Goal: Task Accomplishment & Management: Use online tool/utility

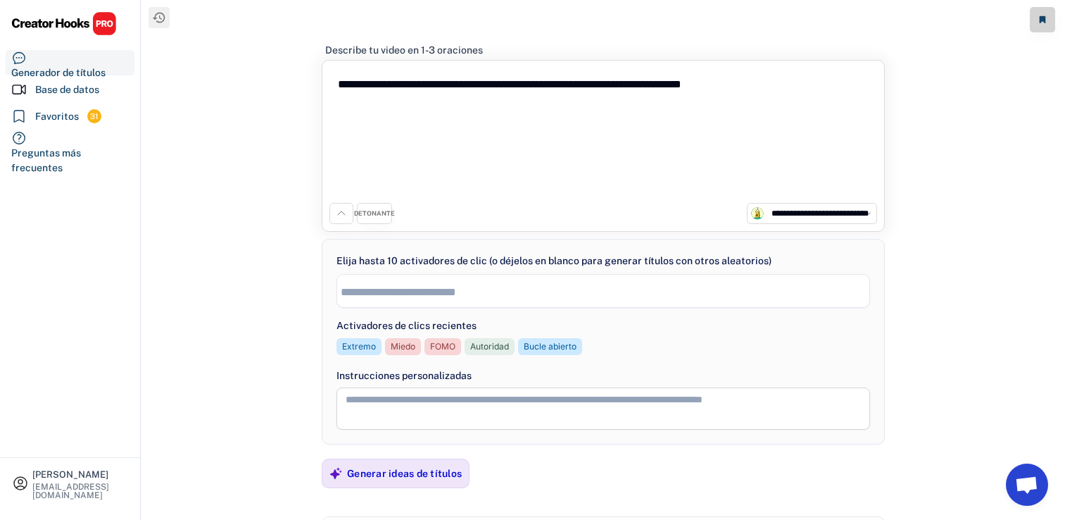
select select "**********"
select select
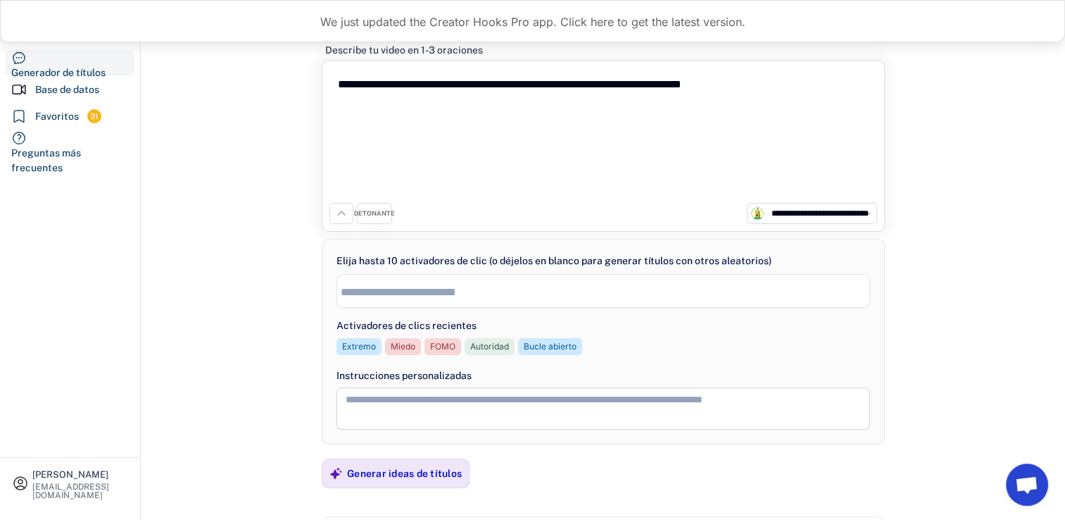
drag, startPoint x: 797, startPoint y: 93, endPoint x: 237, endPoint y: 86, distance: 560.4
click at [237, 86] on div "**********" at bounding box center [603, 270] width 924 height 540
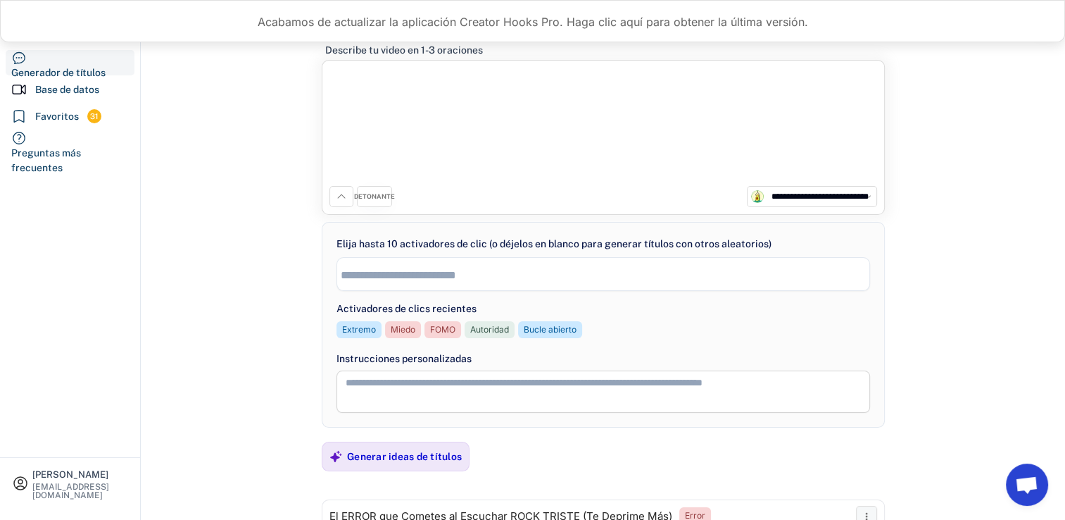
click at [233, 88] on div "**********" at bounding box center [603, 270] width 924 height 540
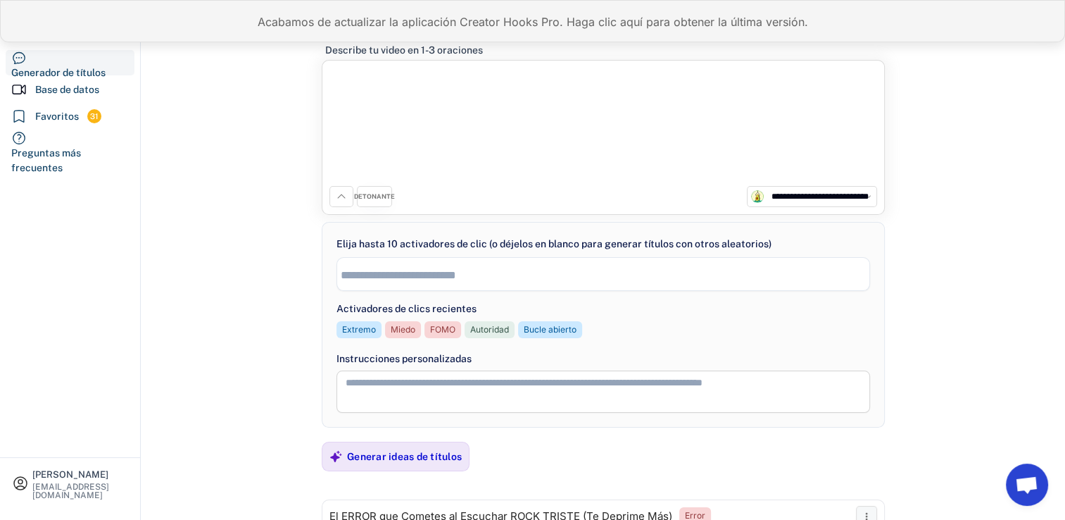
click at [287, 29] on div "Acabamos de actualizar la aplicación Creator Hooks Pro. Haga clic aquí para obt…" at bounding box center [532, 21] width 1065 height 42
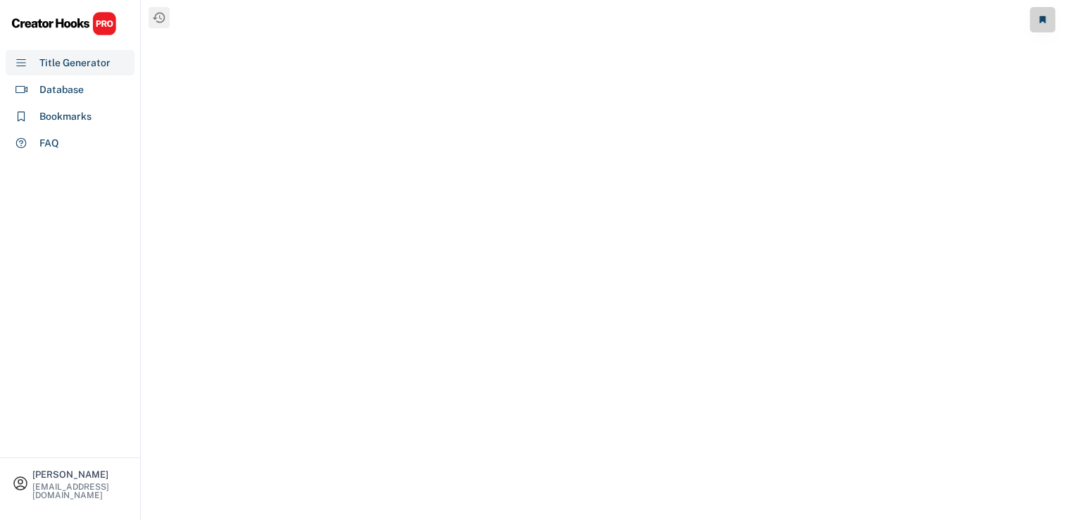
select select "**********"
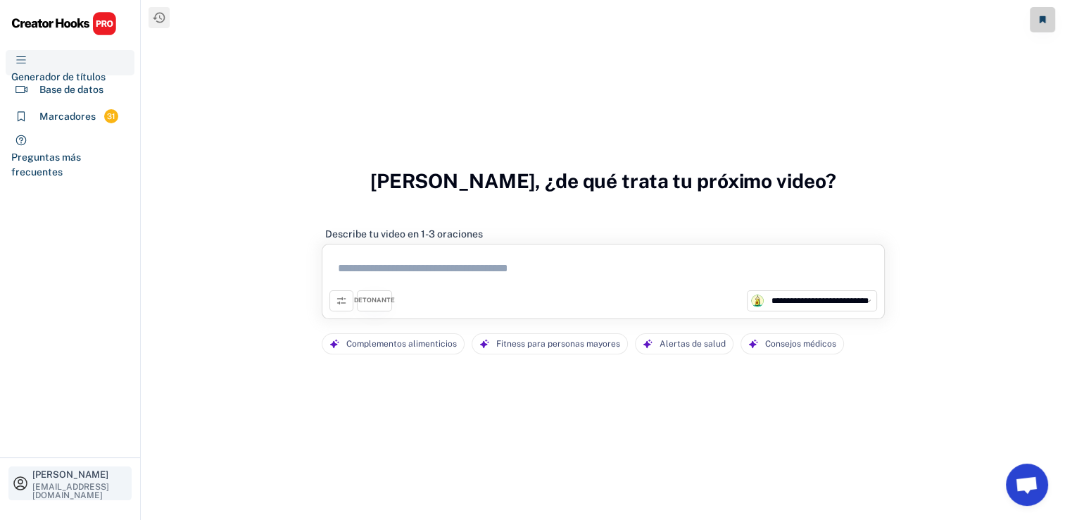
click at [48, 470] on div "[PERSON_NAME]" at bounding box center [80, 474] width 96 height 9
select select "**********"
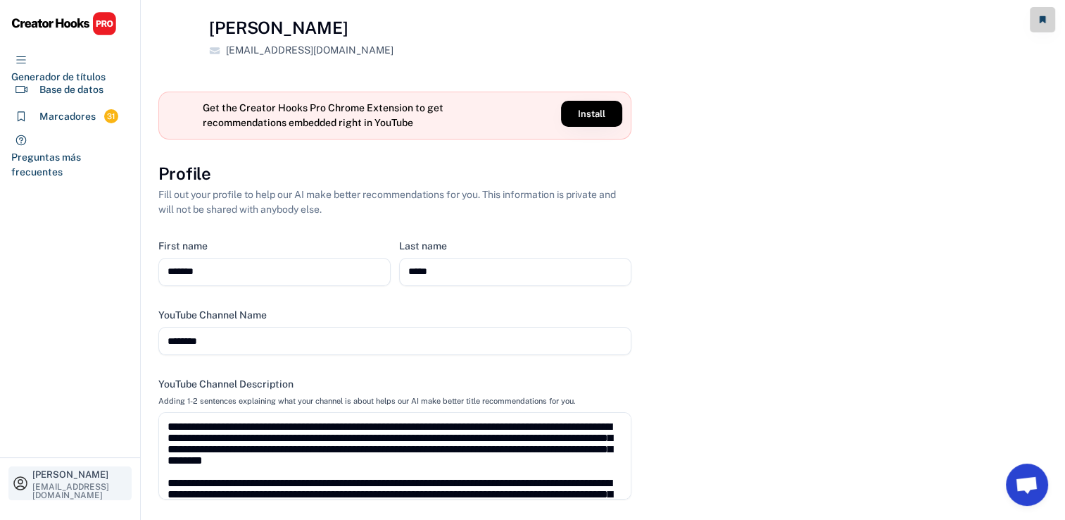
scroll to position [36, 0]
select select "**********"
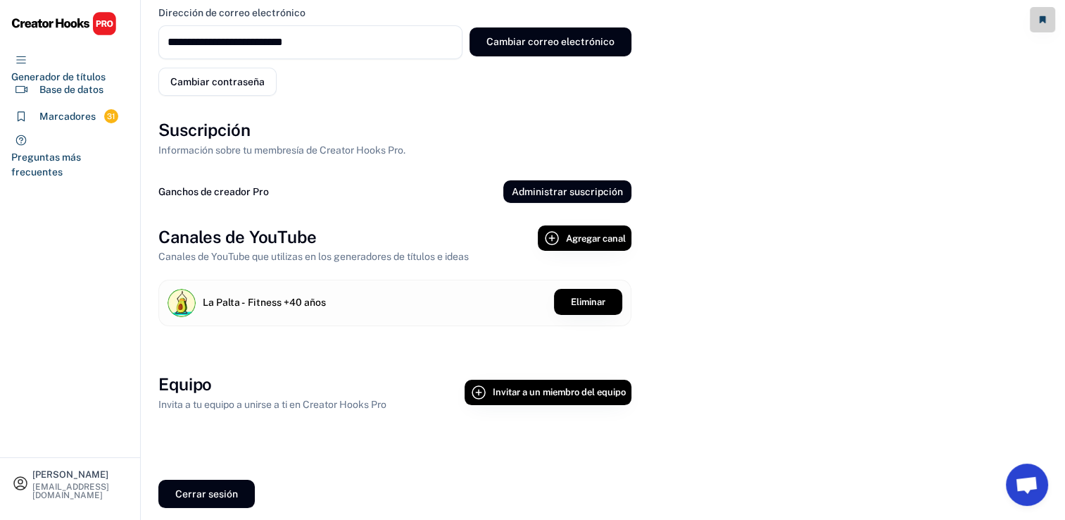
scroll to position [697, 0]
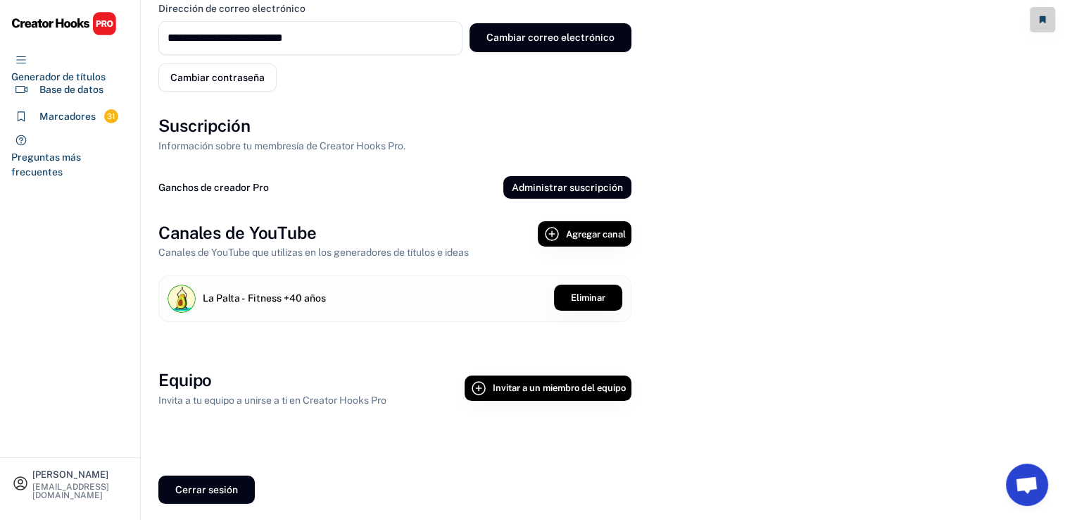
drag, startPoint x: 403, startPoint y: 403, endPoint x: 145, endPoint y: 401, distance: 258.4
drag, startPoint x: 145, startPoint y: 401, endPoint x: 297, endPoint y: 441, distance: 157.1
click at [297, 441] on div "Equipo Invita a tu equipo a unirse a ti en Creator Hooks Pro Invitar a un miemb…" at bounding box center [394, 410] width 473 height 84
click at [351, 431] on div "Equipo Invita a tu equipo a unirse a ti en Creator Hooks Pro Invitar a un miemb…" at bounding box center [394, 410] width 473 height 84
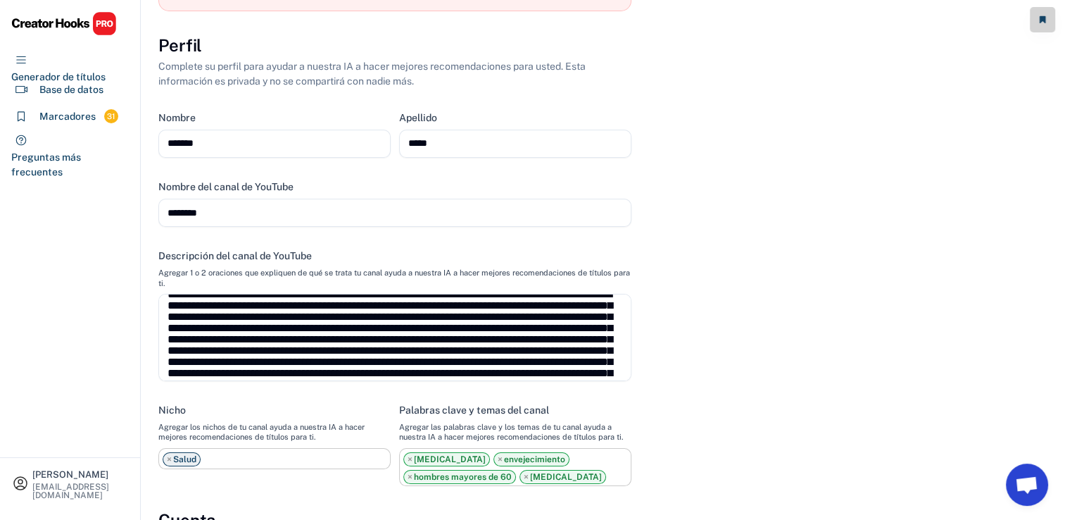
scroll to position [0, 0]
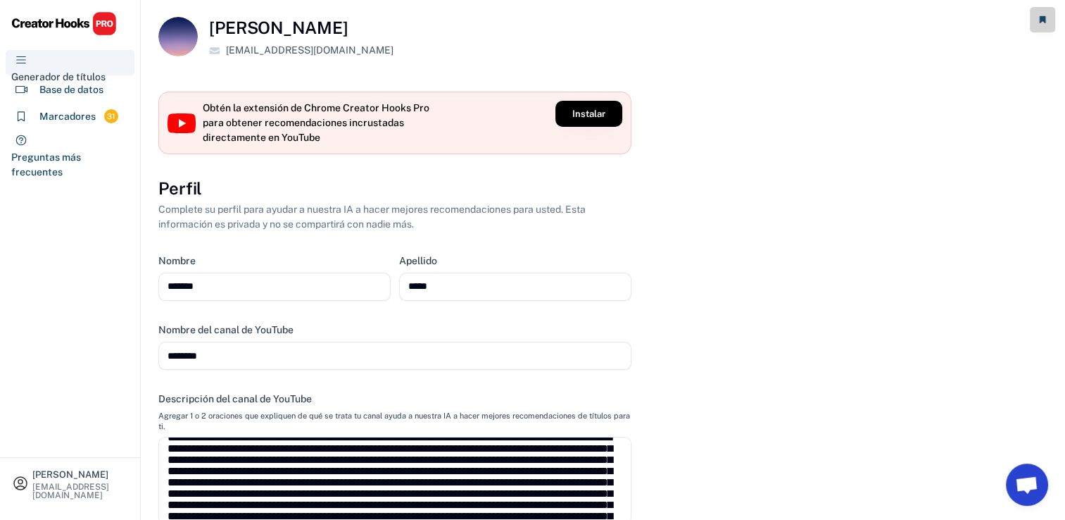
click at [61, 69] on div "Generador de títulos" at bounding box center [70, 62] width 129 height 25
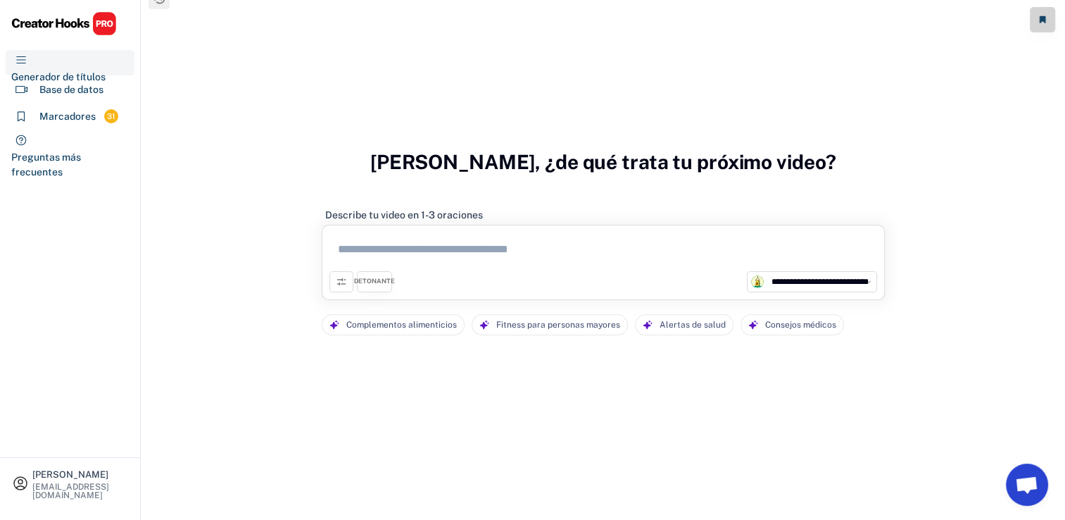
scroll to position [20, 0]
click at [346, 277] on button at bounding box center [341, 280] width 24 height 21
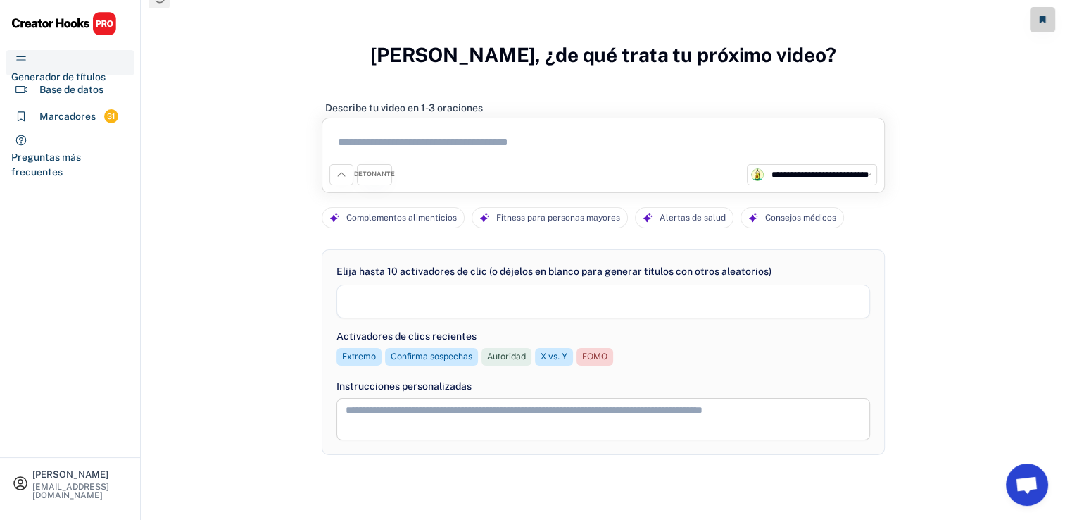
select select
click at [344, 180] on button at bounding box center [341, 174] width 24 height 21
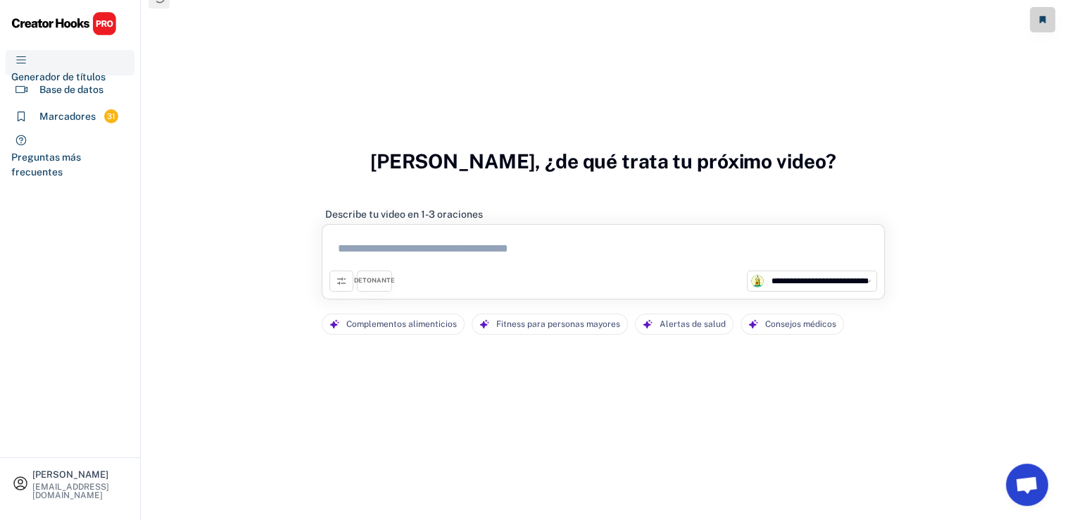
click at [378, 288] on div "DETONANTE" at bounding box center [374, 280] width 35 height 21
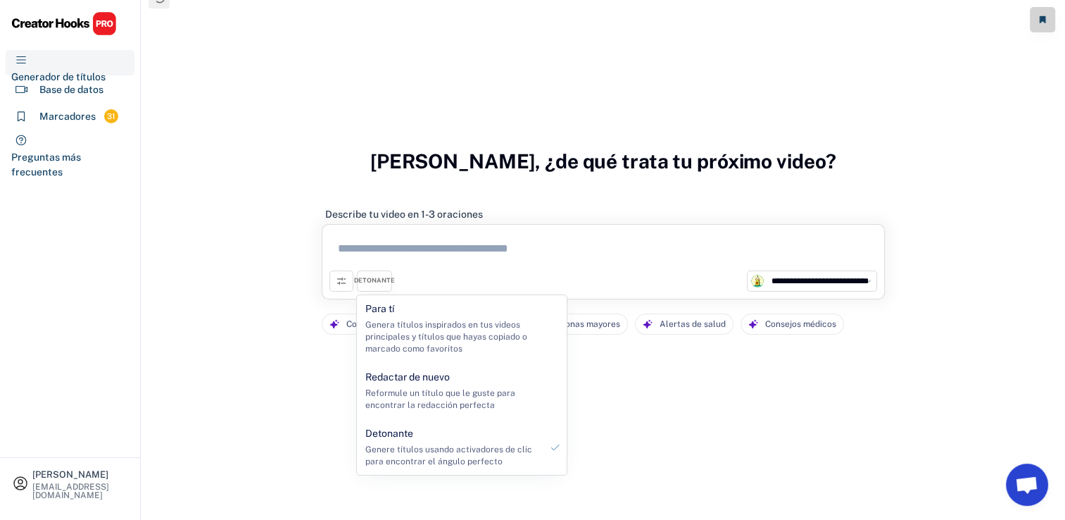
click at [386, 229] on div "**********" at bounding box center [603, 261] width 563 height 75
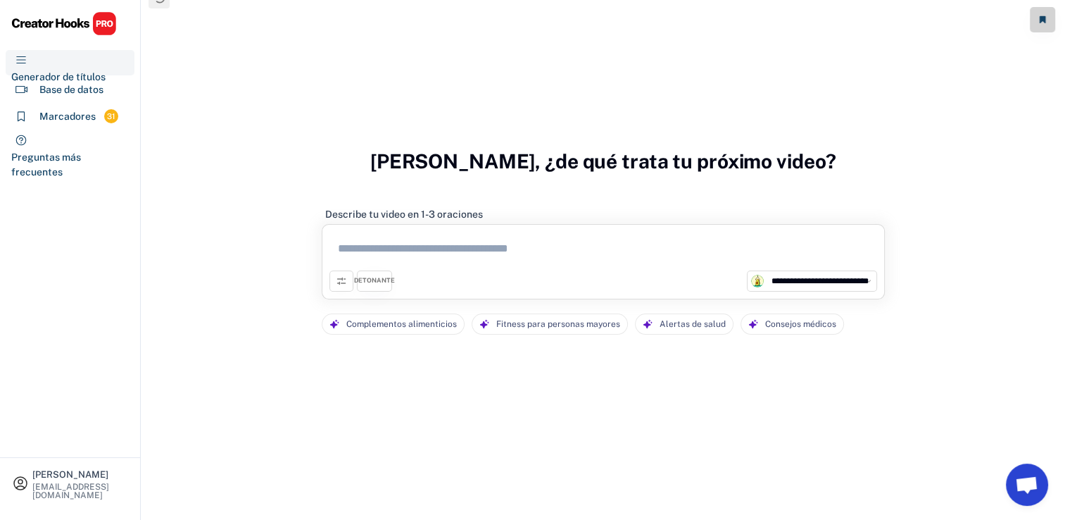
click at [386, 238] on textarea at bounding box center [603, 251] width 548 height 39
paste textarea "**********"
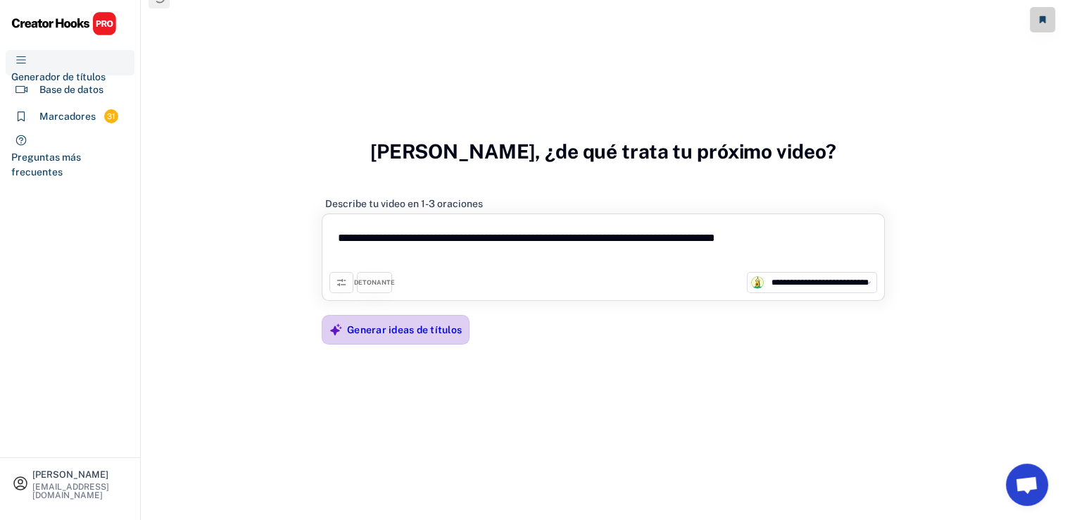
type textarea "**********"
click at [363, 332] on div "Generar ideas de títulos" at bounding box center [404, 329] width 115 height 13
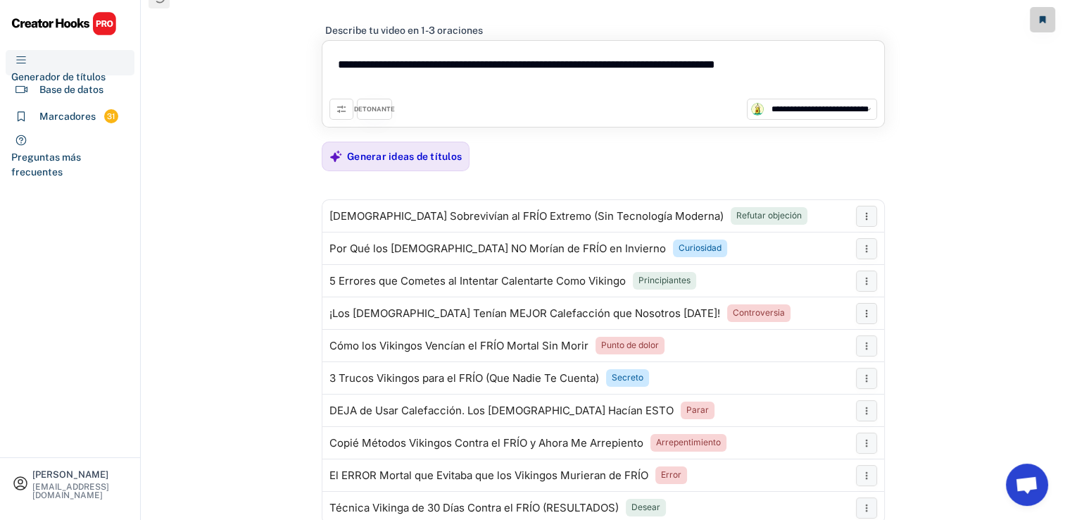
scroll to position [0, 0]
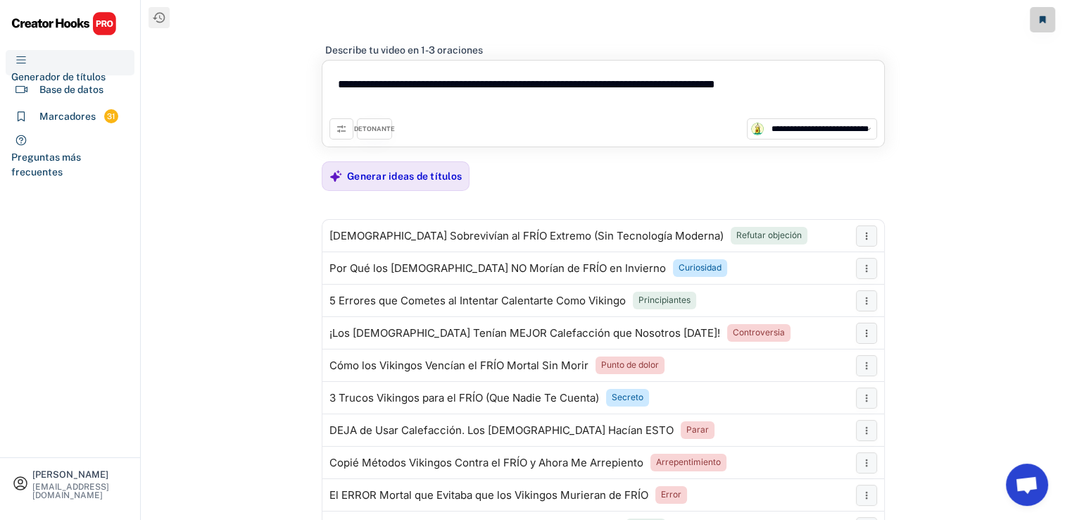
drag, startPoint x: 240, startPoint y: 208, endPoint x: 196, endPoint y: 142, distance: 79.3
click at [196, 142] on div "**********" at bounding box center [603, 270] width 924 height 540
click at [341, 125] on icon at bounding box center [341, 128] width 11 height 11
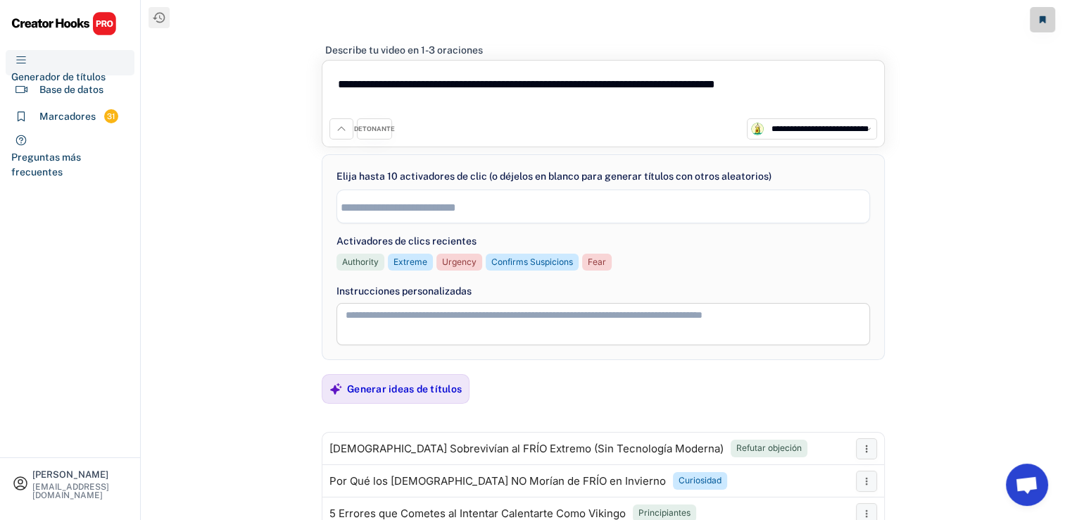
click at [366, 125] on div "DETONANTE" at bounding box center [374, 129] width 41 height 9
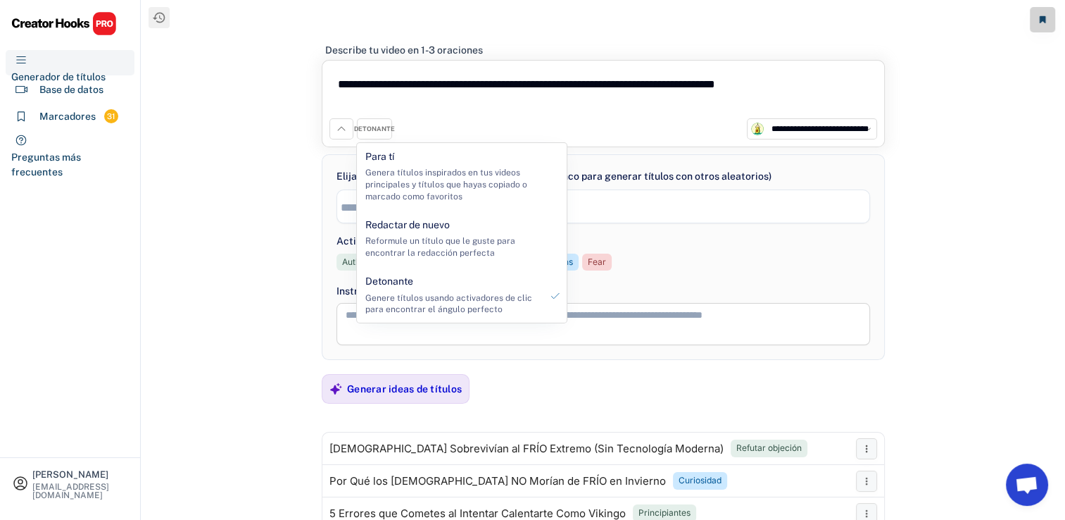
click at [366, 125] on div "DETONANTE" at bounding box center [374, 129] width 41 height 9
click at [295, 146] on div "**********" at bounding box center [603, 270] width 924 height 540
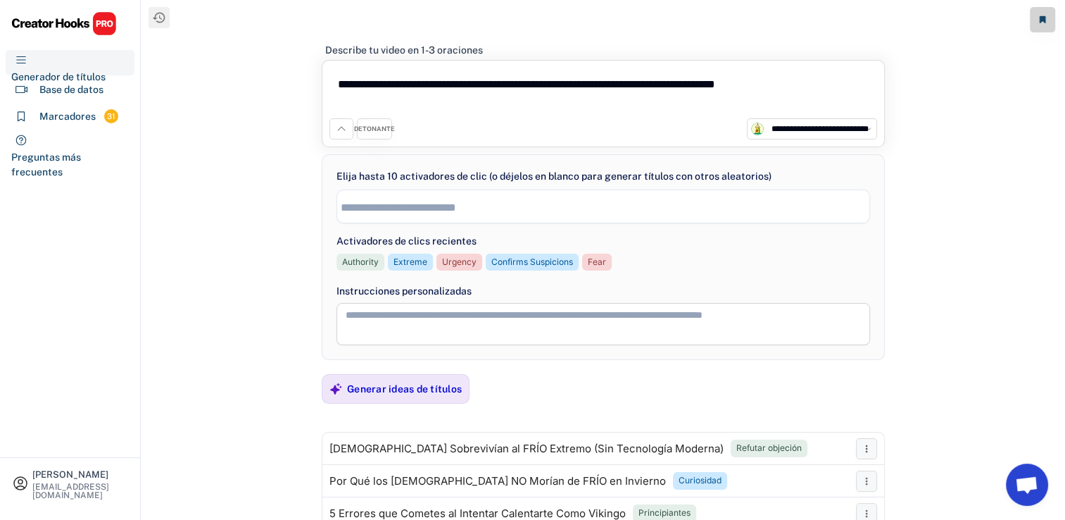
click at [341, 130] on icon at bounding box center [341, 128] width 11 height 11
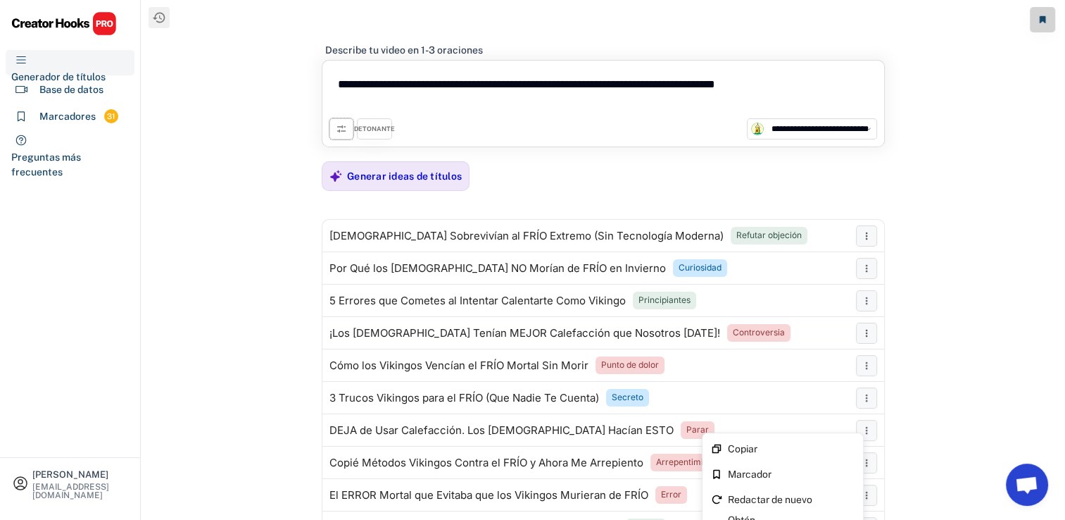
click at [1036, 241] on div "**********" at bounding box center [603, 270] width 924 height 540
click at [410, 84] on textarea "**********" at bounding box center [603, 93] width 548 height 51
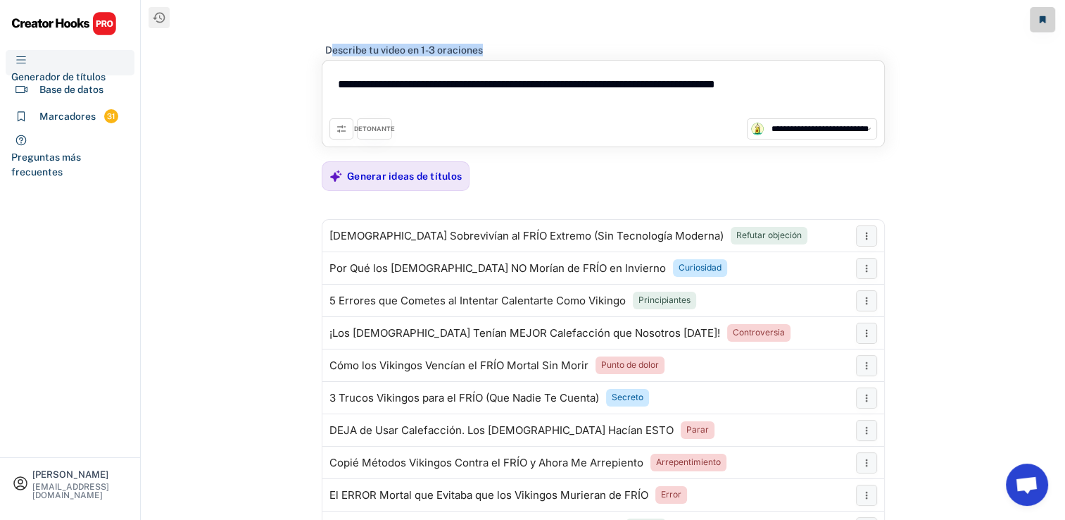
drag, startPoint x: 334, startPoint y: 55, endPoint x: 484, endPoint y: 55, distance: 149.9
click at [484, 55] on div "Describe tu video en 1-3 oraciones" at bounding box center [603, 46] width 563 height 28
drag, startPoint x: 484, startPoint y: 55, endPoint x: 378, endPoint y: 82, distance: 109.8
click at [378, 82] on textarea "**********" at bounding box center [603, 93] width 548 height 51
click at [344, 124] on icon at bounding box center [341, 128] width 11 height 11
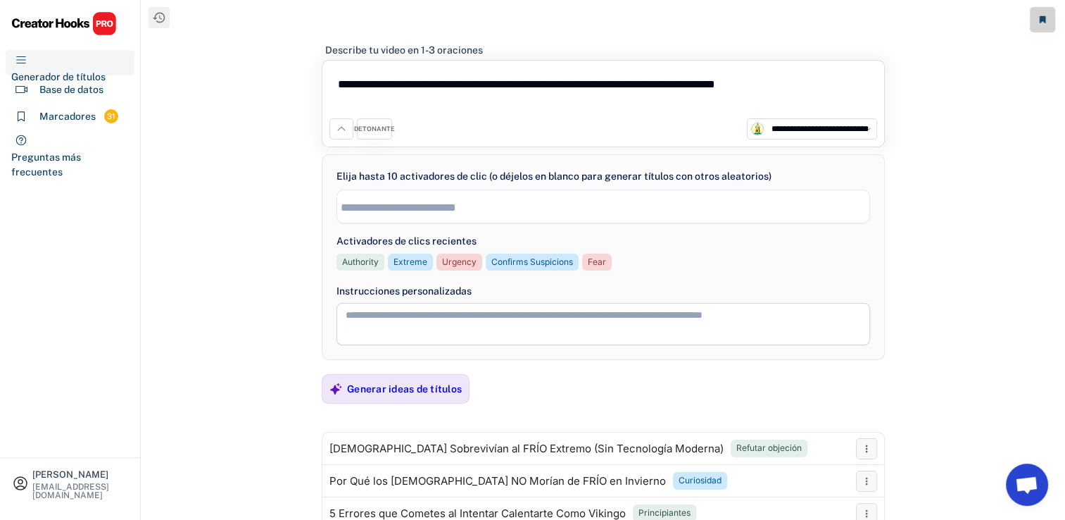
click at [344, 124] on icon at bounding box center [341, 128] width 11 height 11
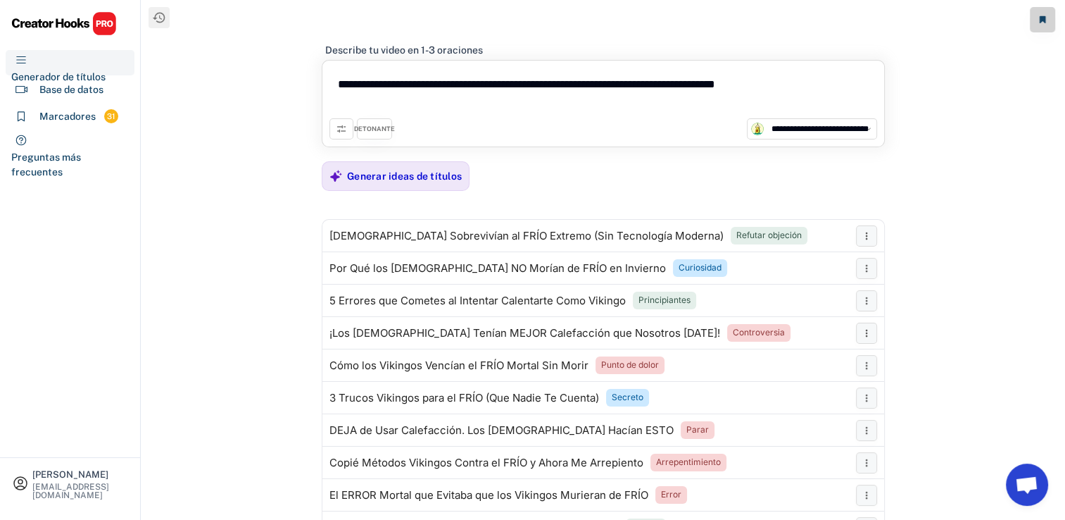
click at [376, 129] on div "DETONANTE" at bounding box center [374, 129] width 41 height 9
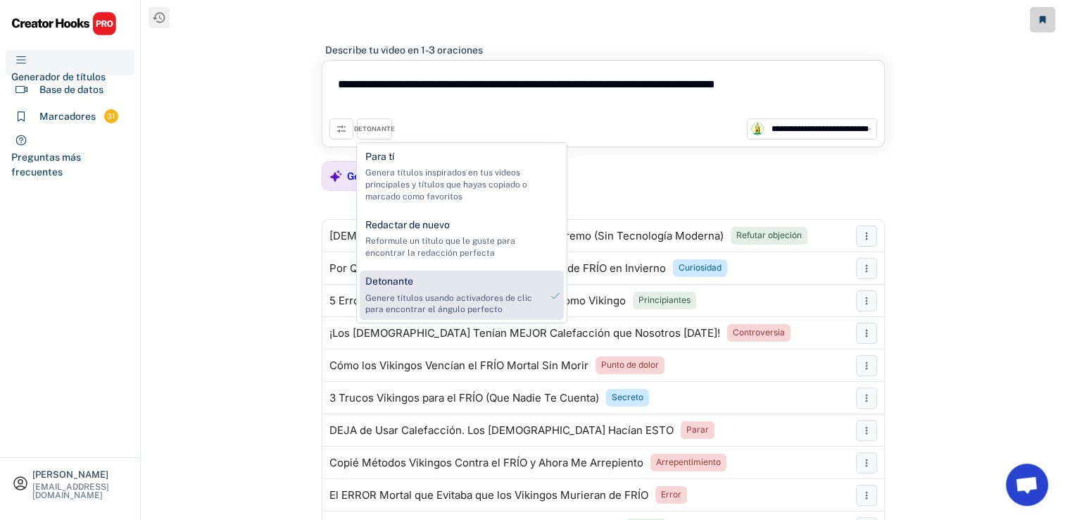
click at [413, 302] on div "Genere títulos usando activadores de clic para encontrar el ángulo perfecto" at bounding box center [452, 304] width 175 height 24
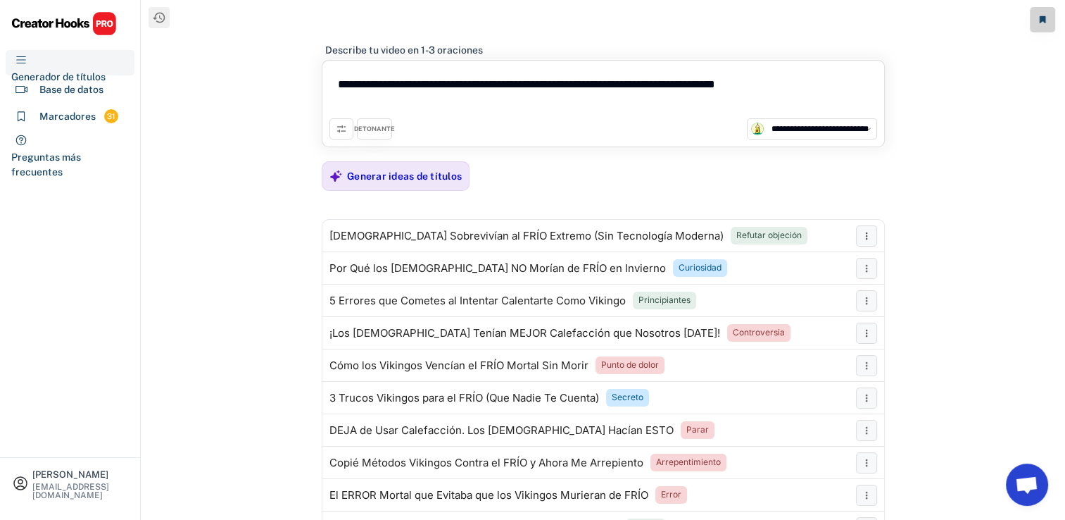
click at [341, 130] on icon at bounding box center [341, 128] width 11 height 11
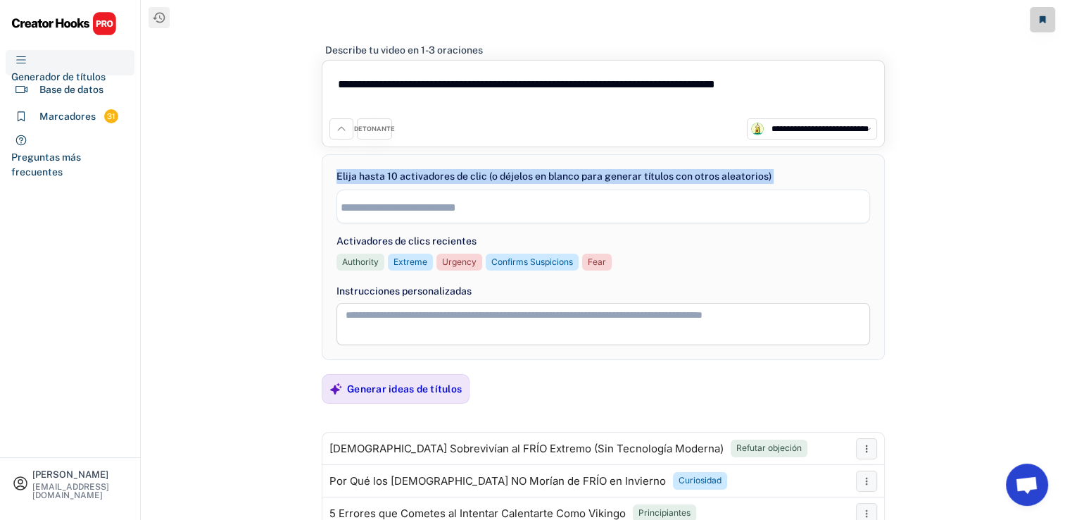
drag, startPoint x: 329, startPoint y: 179, endPoint x: 748, endPoint y: 188, distance: 418.2
click at [748, 188] on div "**********" at bounding box center [603, 257] width 563 height 206
click at [465, 203] on input "search" at bounding box center [607, 207] width 533 height 12
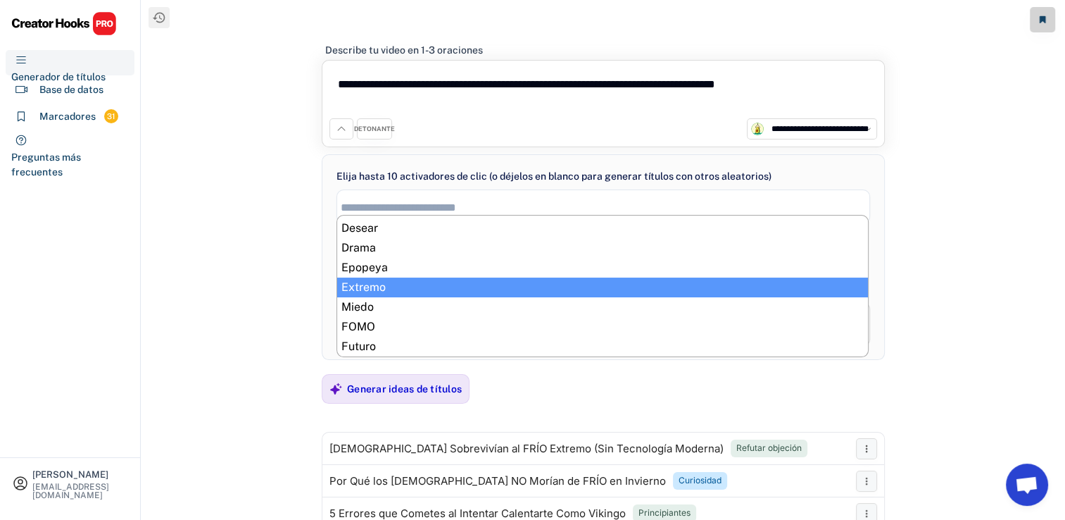
scroll to position [180, 0]
select select "**********"
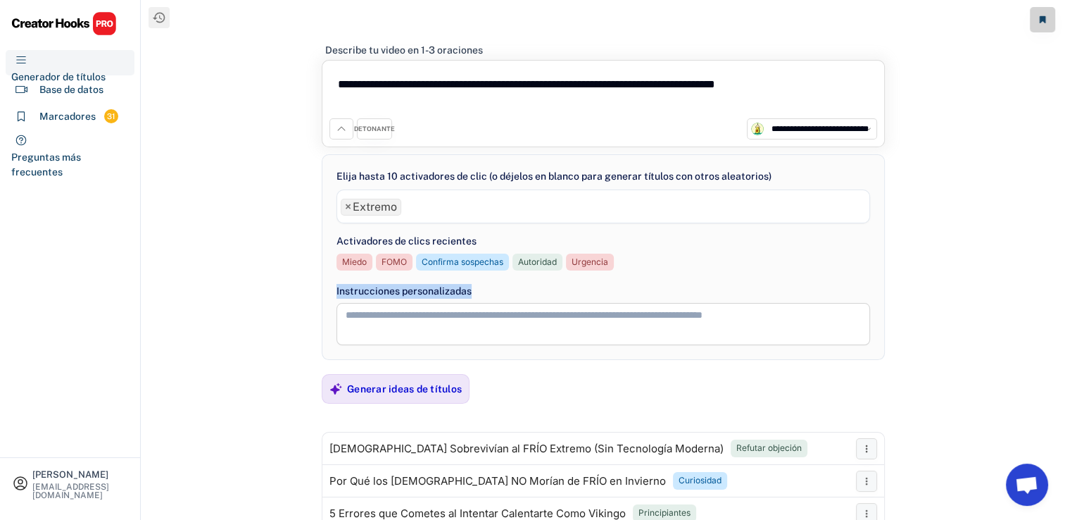
drag, startPoint x: 327, startPoint y: 293, endPoint x: 489, endPoint y: 293, distance: 161.9
click at [489, 293] on div "**********" at bounding box center [603, 257] width 563 height 206
click at [915, 277] on div "**********" at bounding box center [603, 270] width 924 height 540
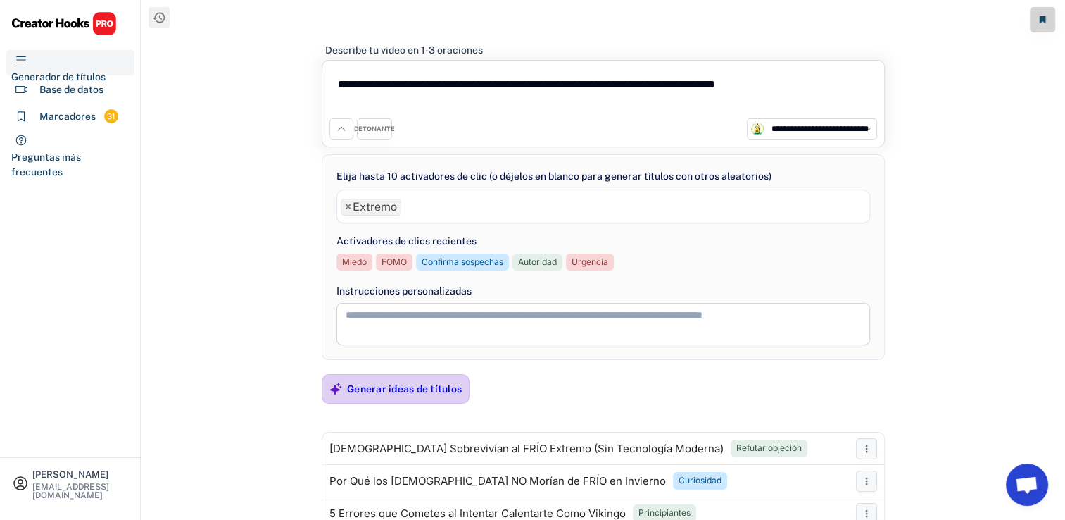
click at [445, 384] on div "Generar ideas de títulos" at bounding box center [404, 388] width 115 height 13
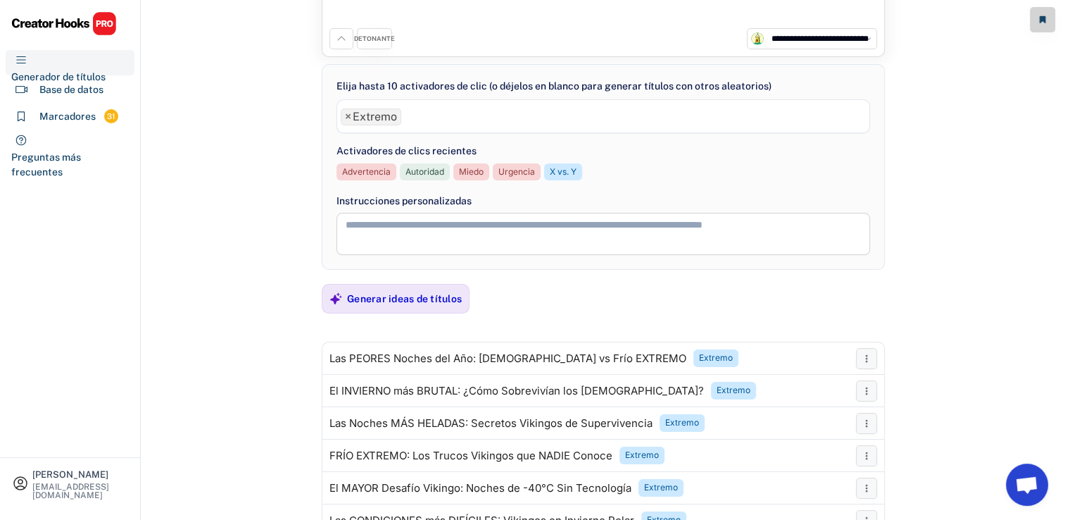
scroll to position [86, 0]
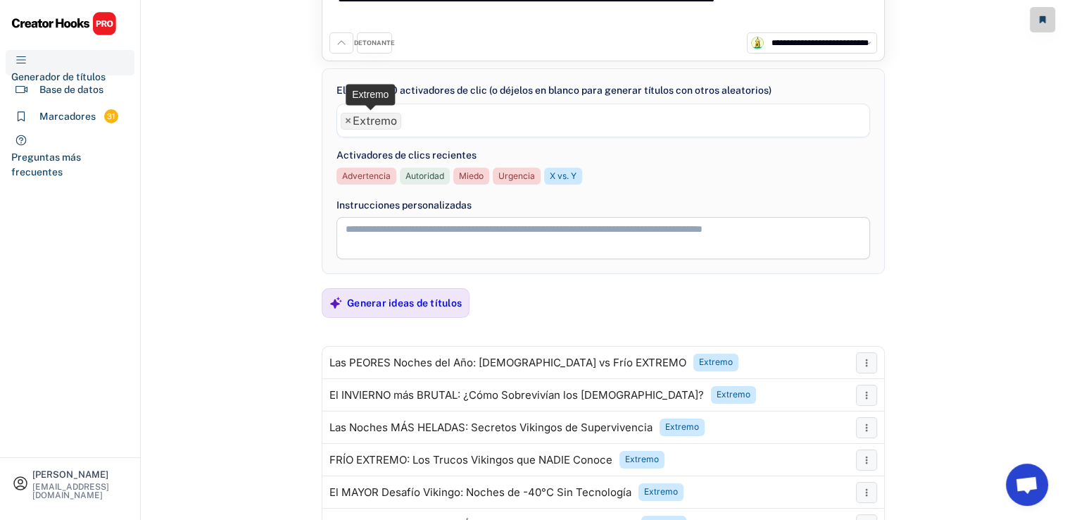
click at [349, 118] on span "×" at bounding box center [348, 120] width 6 height 11
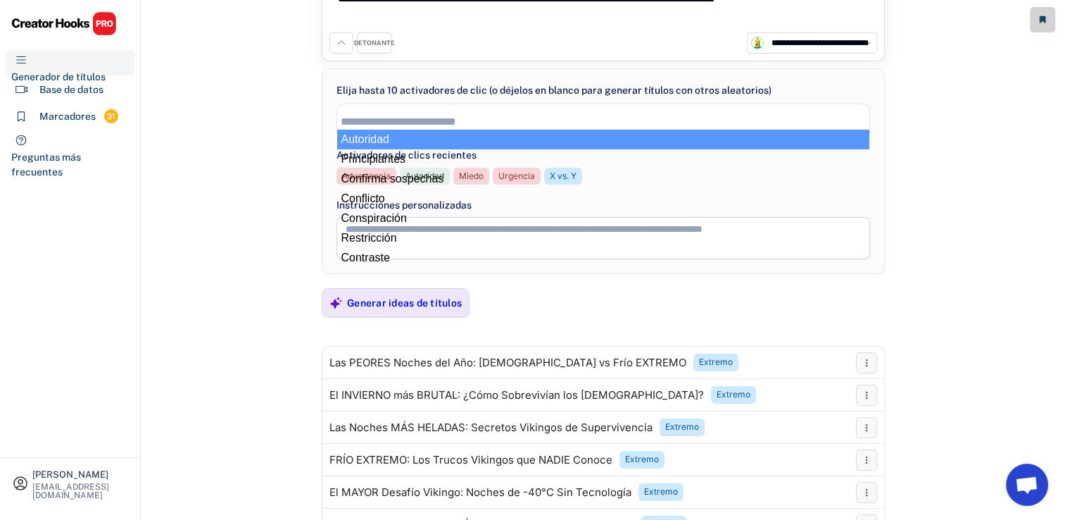
select select
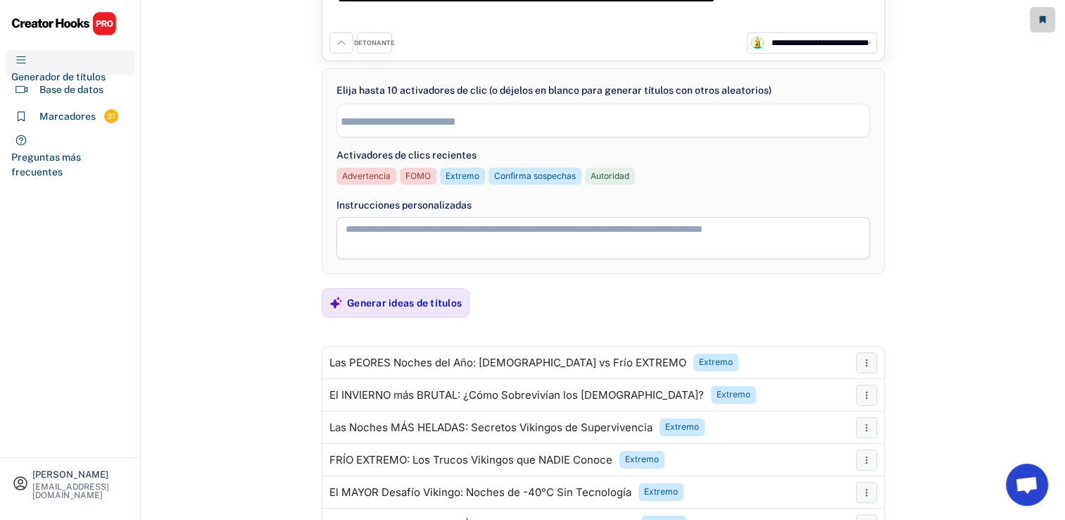
click at [218, 233] on div "**********" at bounding box center [603, 184] width 924 height 540
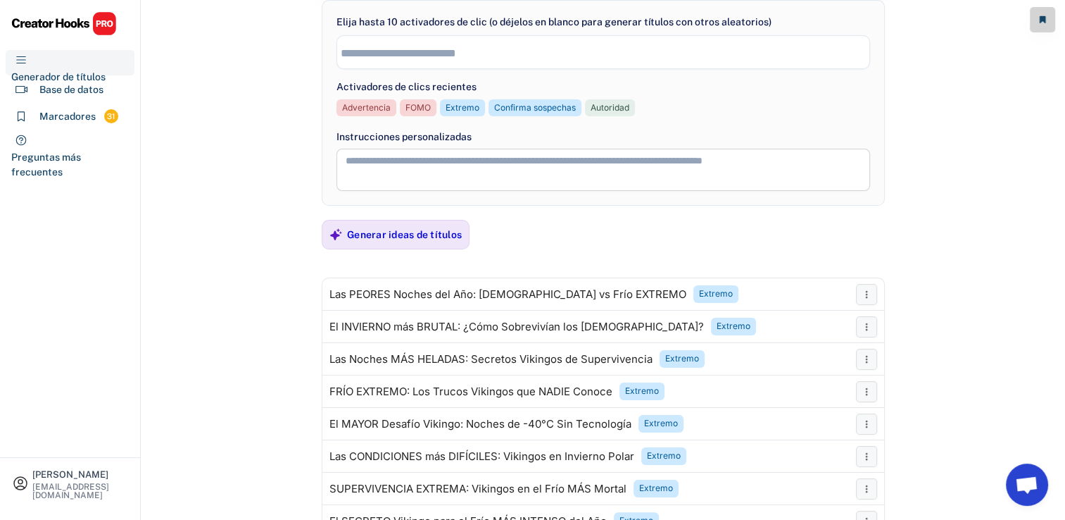
scroll to position [156, 0]
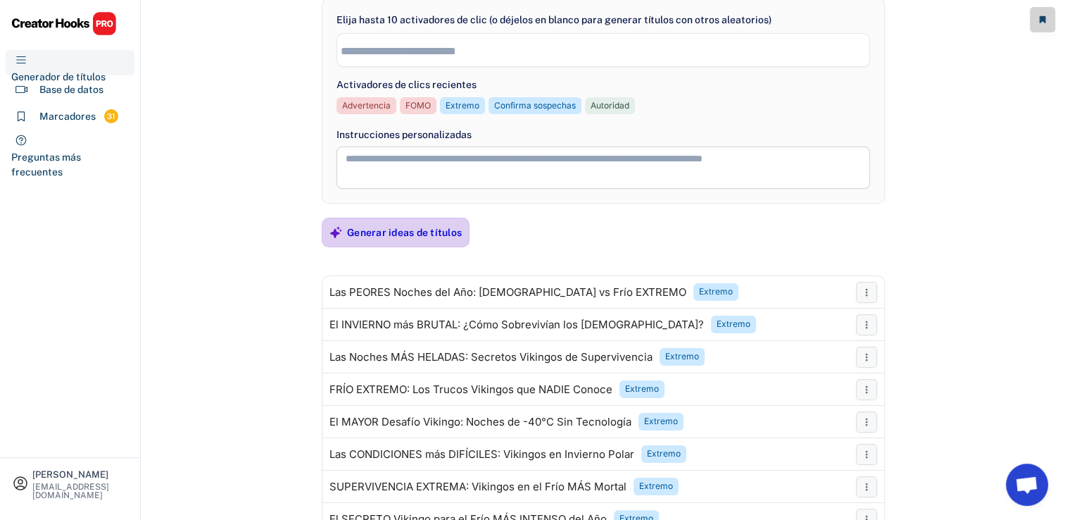
click at [395, 236] on div "Generar ideas de títulos" at bounding box center [404, 232] width 115 height 13
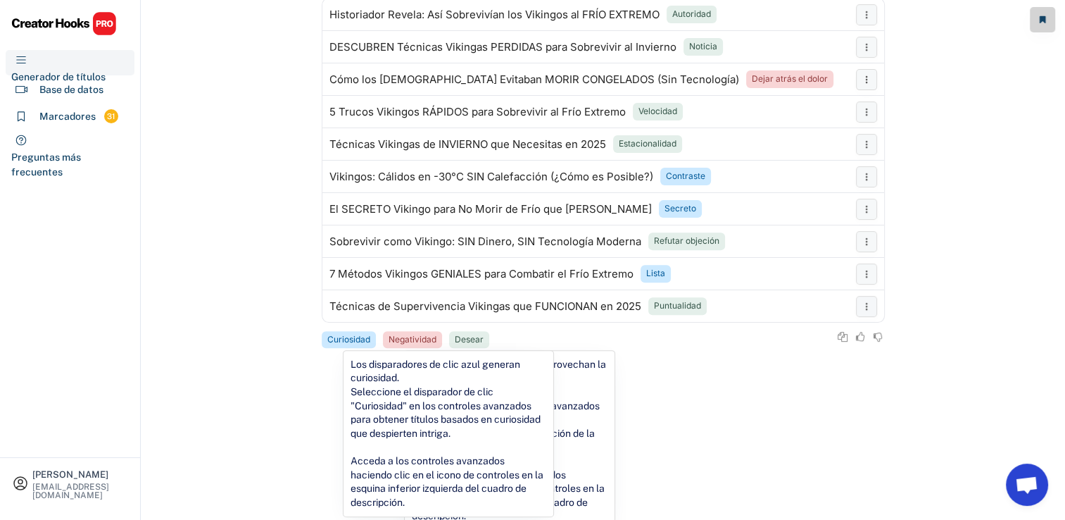
scroll to position [444, 0]
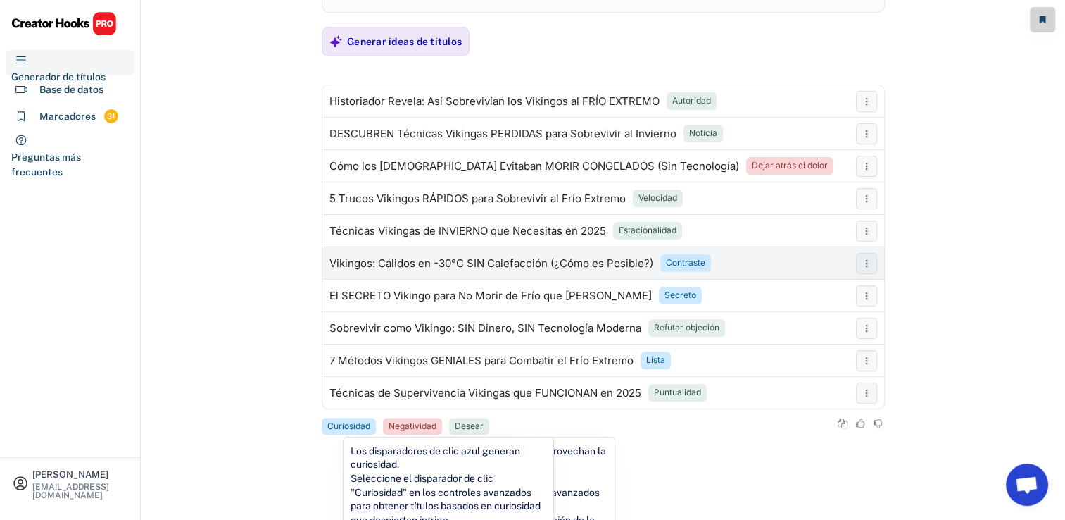
scroll to position [303, 0]
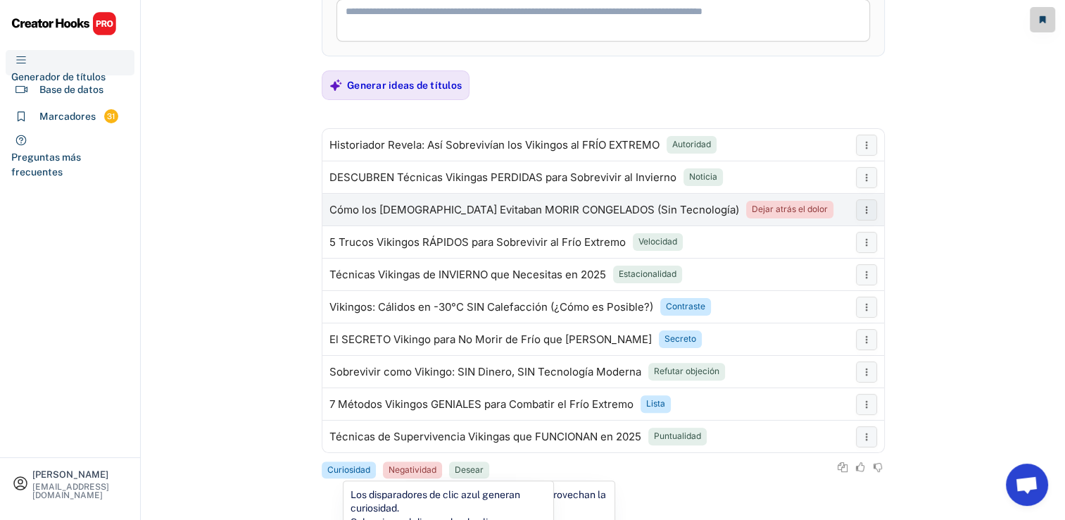
click at [536, 204] on div "Cómo los Vikingos Evitaban MORIR CONGELADOS (Sin Tecnología)" at bounding box center [534, 209] width 410 height 11
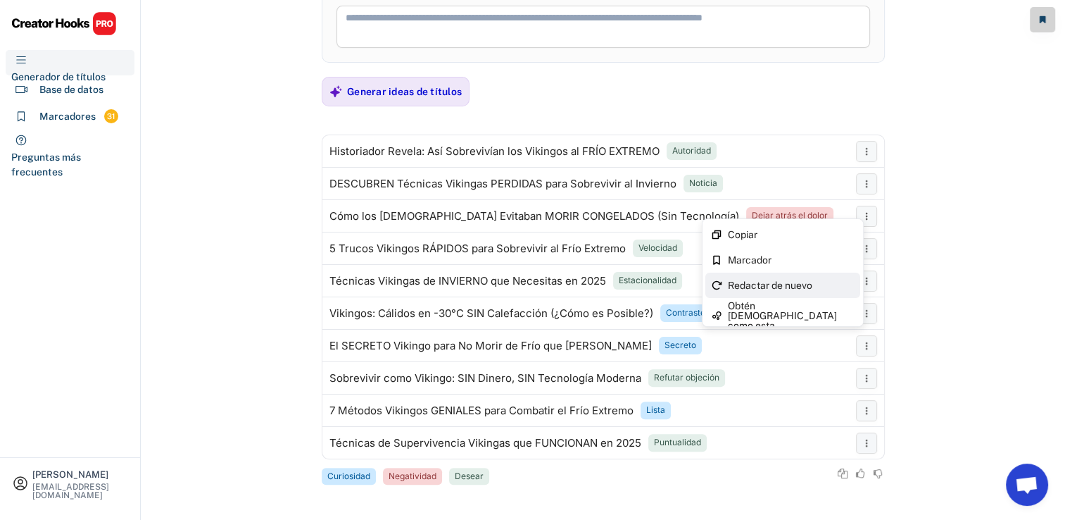
click at [822, 287] on div "Redactar de nuevo" at bounding box center [791, 285] width 127 height 10
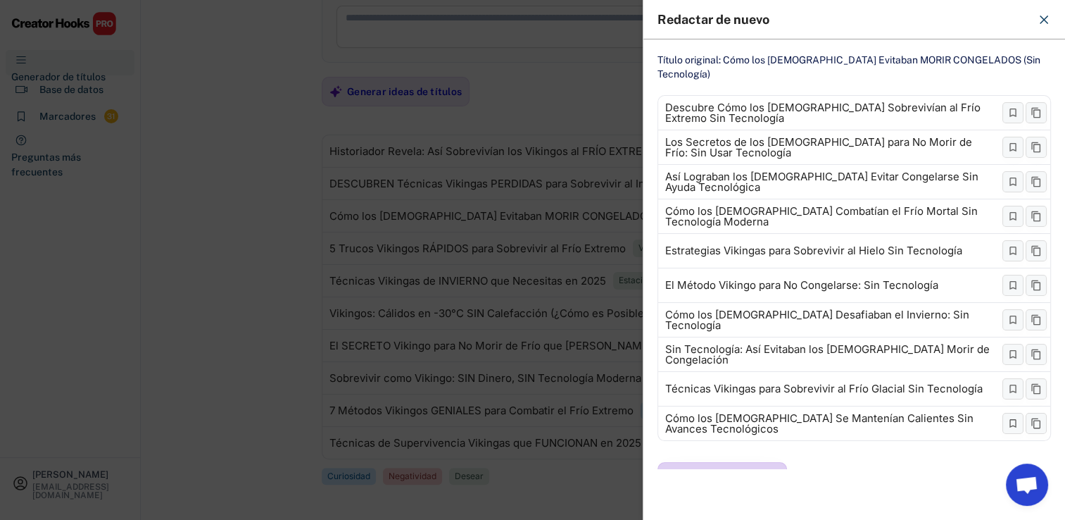
click at [746, 469] on span "Redactar de nuevo" at bounding box center [731, 474] width 94 height 11
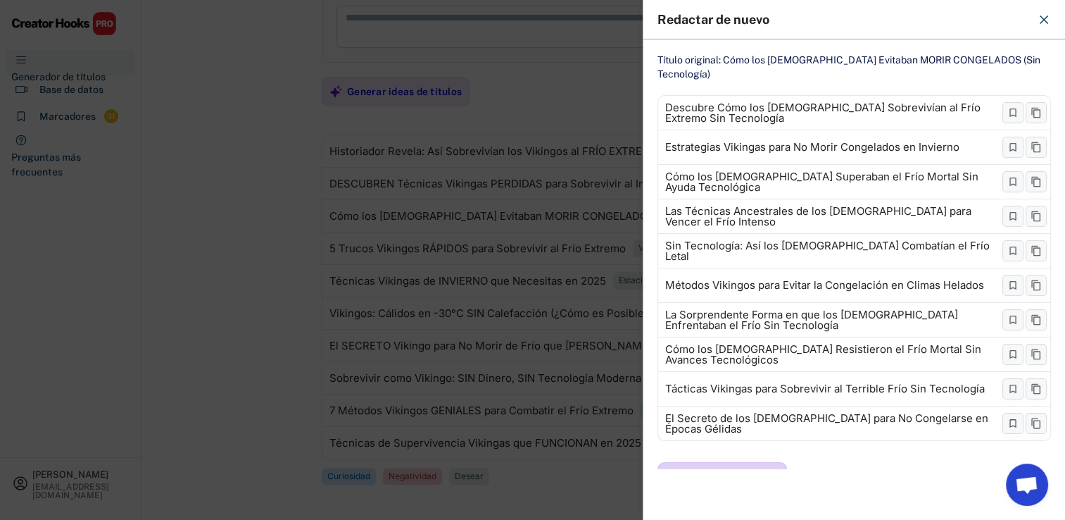
click at [736, 469] on span "Redactar de nuevo" at bounding box center [731, 474] width 94 height 11
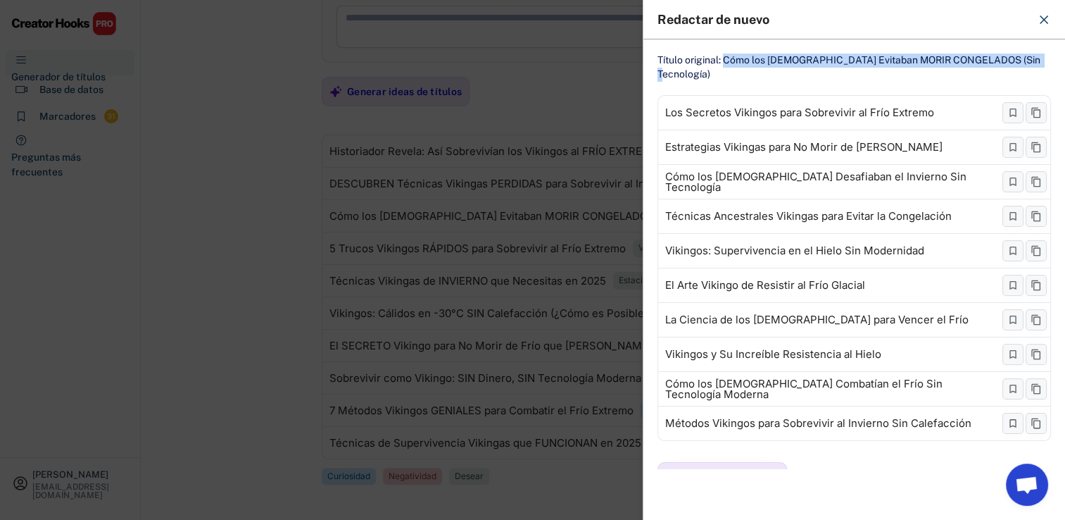
drag, startPoint x: 726, startPoint y: 63, endPoint x: 1028, endPoint y: 63, distance: 302.0
click at [1028, 63] on div "Título original: Cómo los Vikingos Evitaban MORIR CONGELADOS (Sin Tecnología)" at bounding box center [854, 67] width 394 height 27
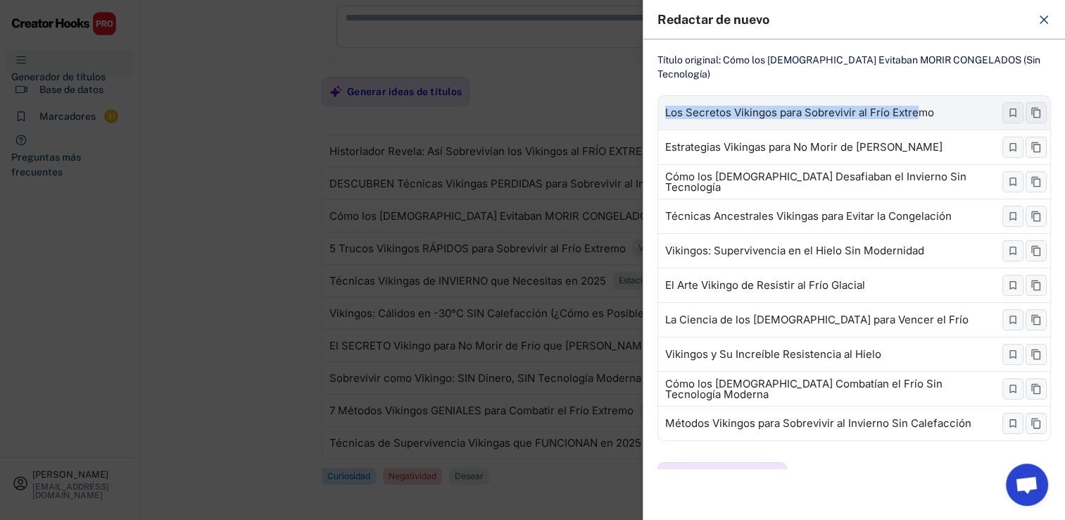
drag, startPoint x: 657, startPoint y: 100, endPoint x: 915, endPoint y: 106, distance: 258.4
click at [915, 106] on div "Los Secretos Vikingos para Sobrevivir al Frío Extremo Estrategias Vikingas para…" at bounding box center [854, 268] width 394 height 346
click at [681, 78] on div "Título original: Cómo los Vikingos Evitaban MORIR CONGELADOS (Sin Tecnología) L…" at bounding box center [854, 253] width 422 height 429
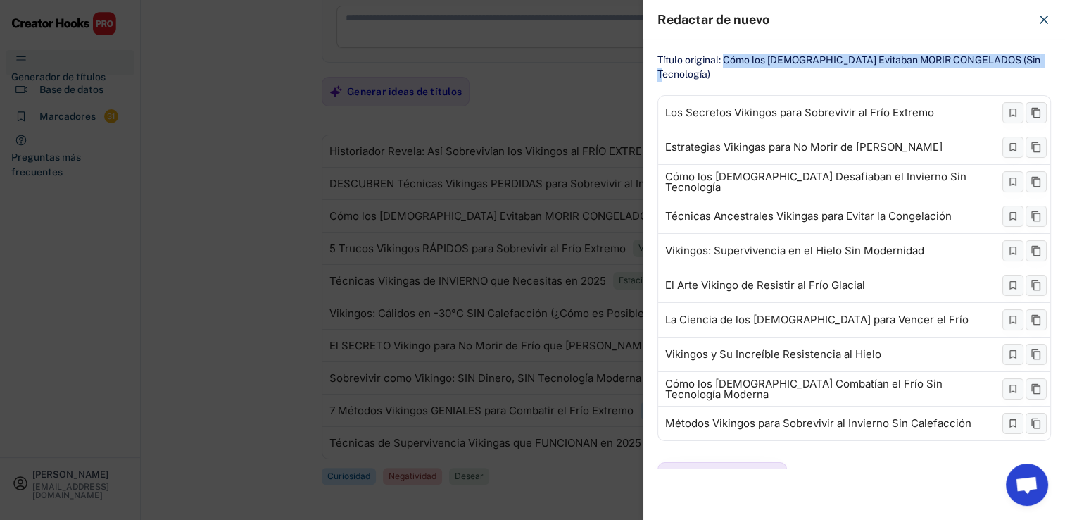
drag, startPoint x: 724, startPoint y: 71, endPoint x: 1031, endPoint y: 73, distance: 306.9
click at [1031, 73] on div "Título original: Cómo los Vikingos Evitaban MORIR CONGELADOS (Sin Tecnología) L…" at bounding box center [854, 253] width 422 height 429
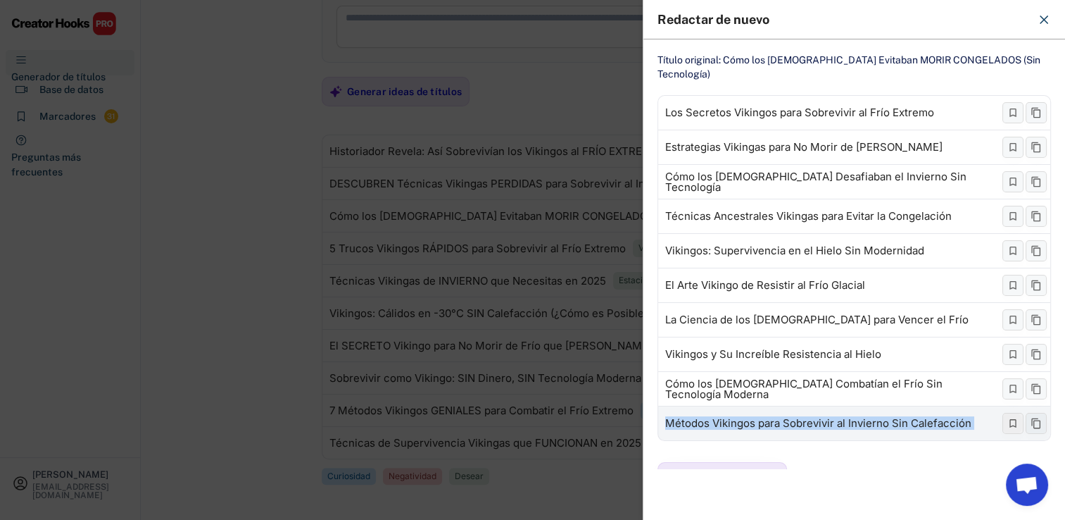
drag, startPoint x: 655, startPoint y: 408, endPoint x: 994, endPoint y: 413, distance: 339.3
click at [994, 413] on div "Título original: Cómo los Vikingos Evitaban MORIR CONGELADOS (Sin Tecnología) L…" at bounding box center [854, 253] width 422 height 429
click at [1043, 21] on icon at bounding box center [1044, 20] width 14 height 14
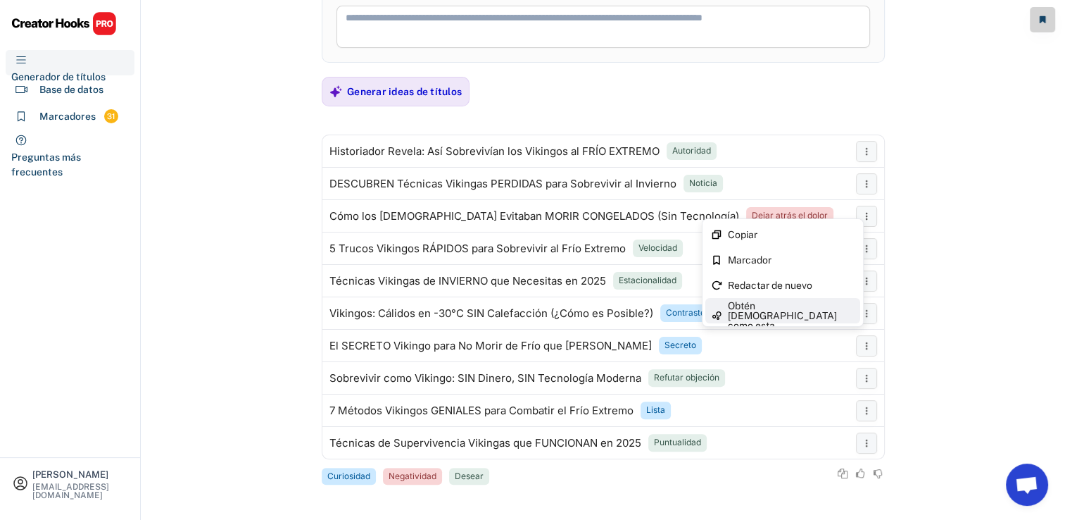
click at [805, 317] on div "Obtén nuevas ideas como esta" at bounding box center [791, 316] width 127 height 30
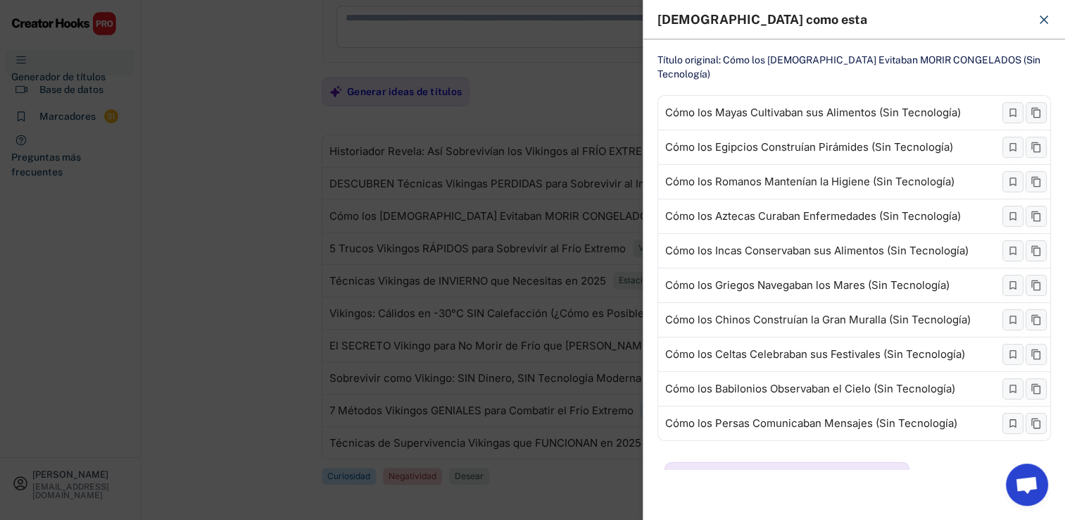
click at [1040, 19] on icon at bounding box center [1044, 20] width 14 height 14
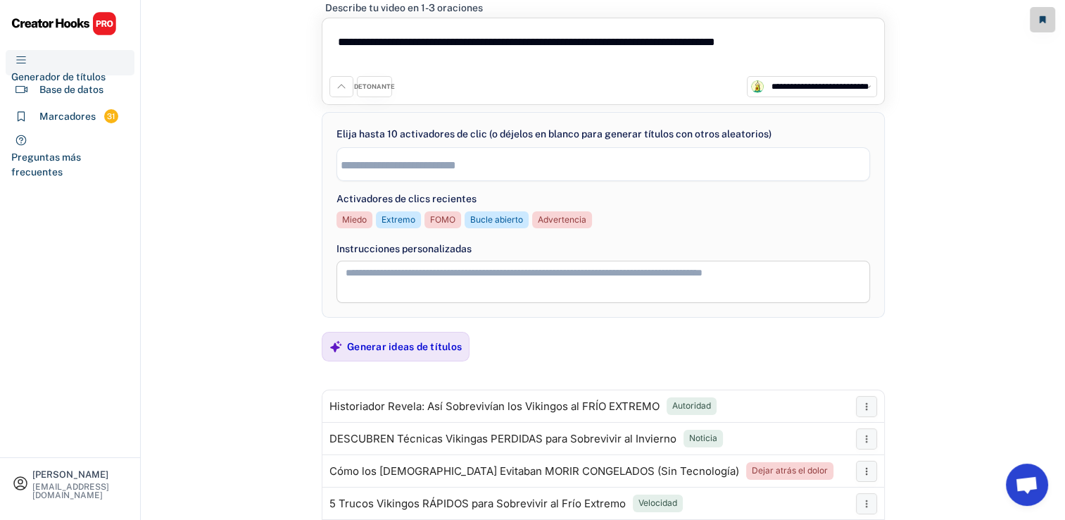
scroll to position [15, 0]
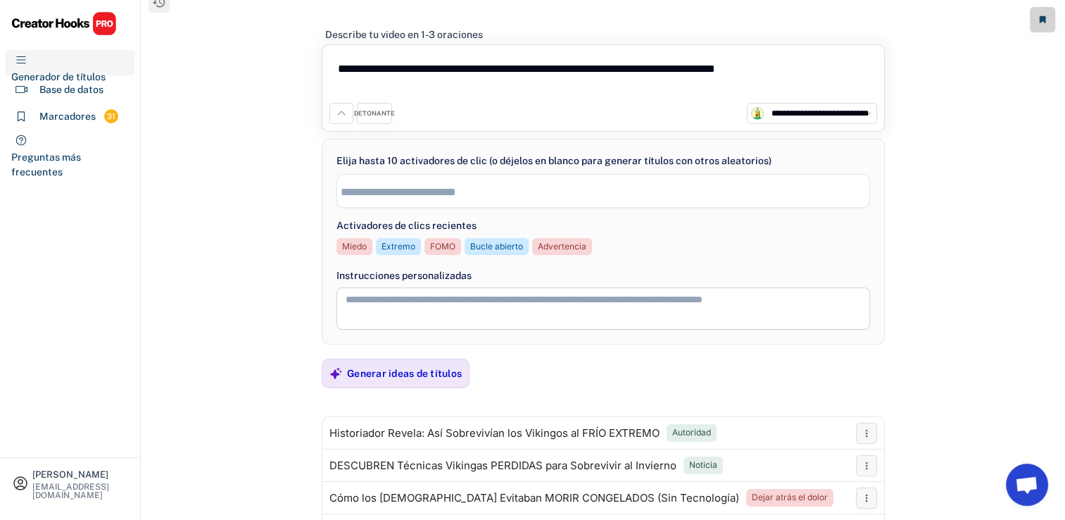
click at [366, 120] on div "DETONANTE" at bounding box center [374, 113] width 35 height 21
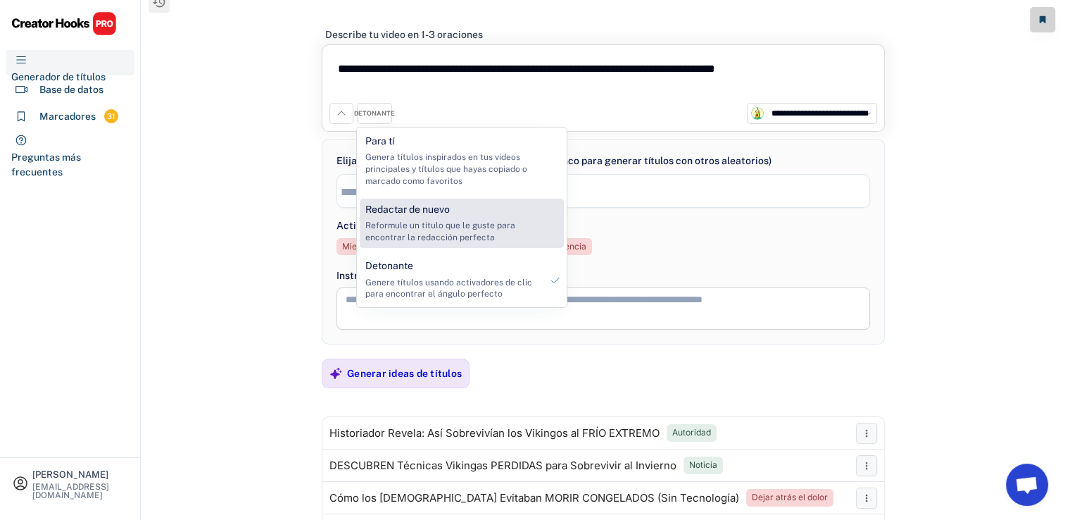
click at [422, 238] on div "Reformule un título que le guste para encontrar la redacción perfecta" at bounding box center [452, 232] width 175 height 24
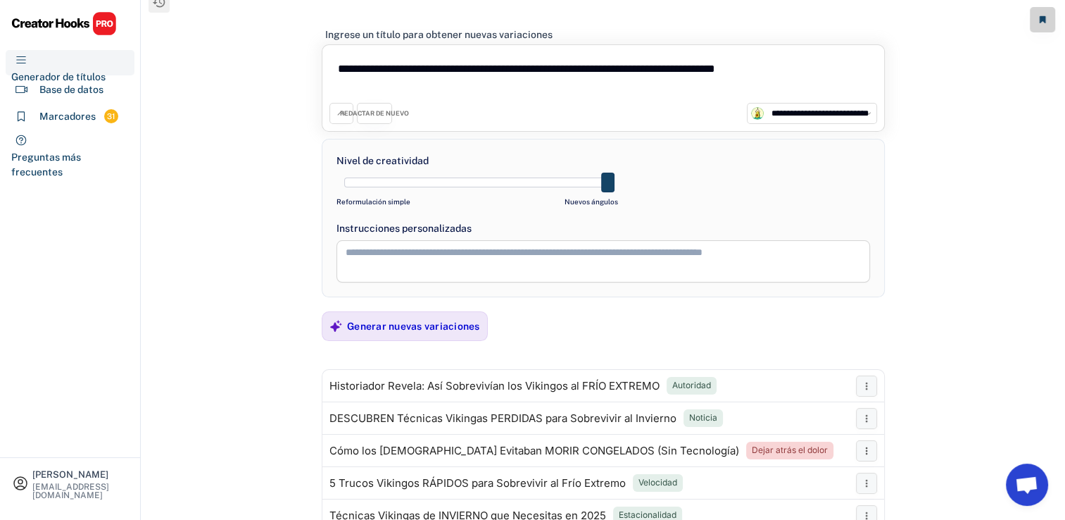
drag, startPoint x: 487, startPoint y: 175, endPoint x: 634, endPoint y: 203, distance: 149.2
click at [634, 203] on div "**********" at bounding box center [603, 218] width 563 height 158
drag, startPoint x: 398, startPoint y: 228, endPoint x: 321, endPoint y: 231, distance: 76.8
click at [322, 231] on div "**********" at bounding box center [603, 218] width 563 height 158
drag, startPoint x: 321, startPoint y: 231, endPoint x: 258, endPoint y: 250, distance: 66.1
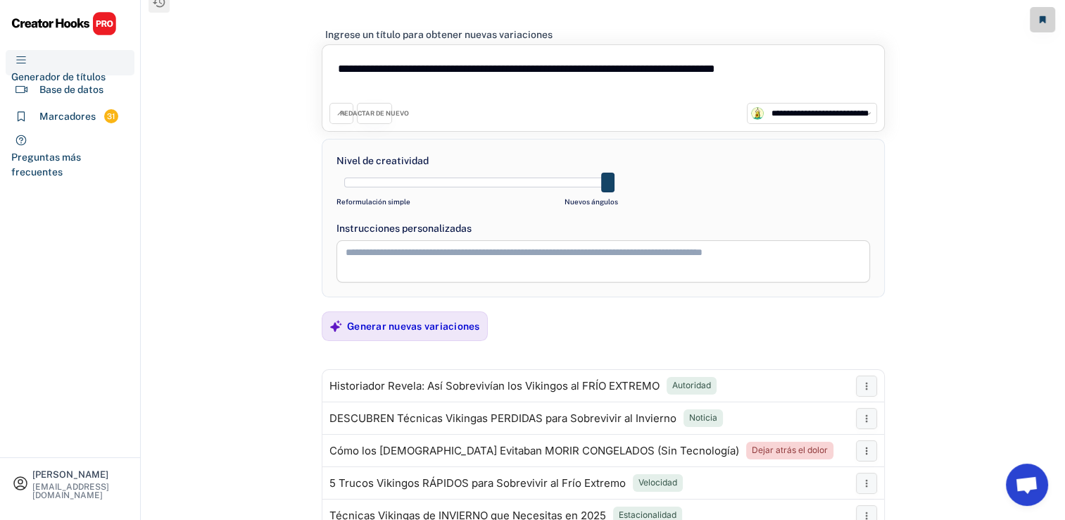
click at [258, 250] on div "**********" at bounding box center [603, 255] width 924 height 540
click at [541, 194] on div "Nivel de creatividad Reformulación simple Nuevos ángulos" at bounding box center [477, 181] width 282 height 57
drag, startPoint x: 605, startPoint y: 177, endPoint x: 553, endPoint y: 177, distance: 52.1
click at [553, 177] on span at bounding box center [554, 182] width 13 height 20
click at [393, 336] on div "Generar nuevas variaciones" at bounding box center [413, 326] width 133 height 28
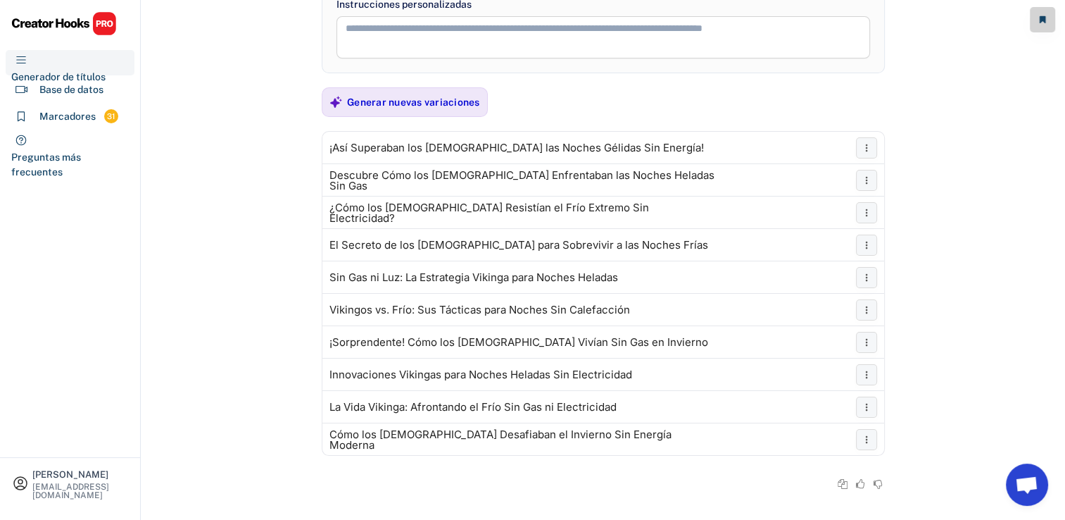
scroll to position [227, 0]
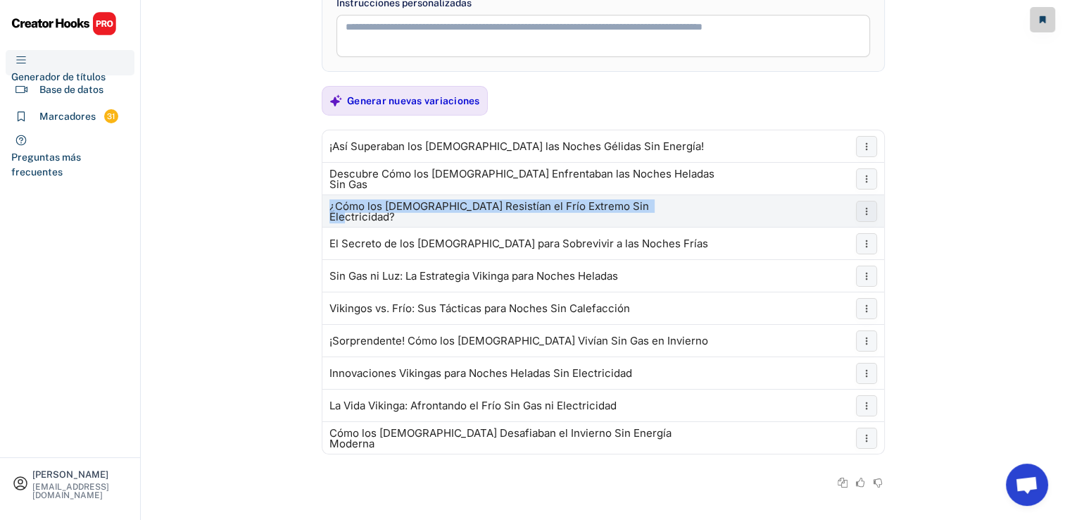
drag, startPoint x: 292, startPoint y: 209, endPoint x: 651, endPoint y: 213, distance: 359.0
click at [651, 213] on div "**********" at bounding box center [603, 43] width 924 height 540
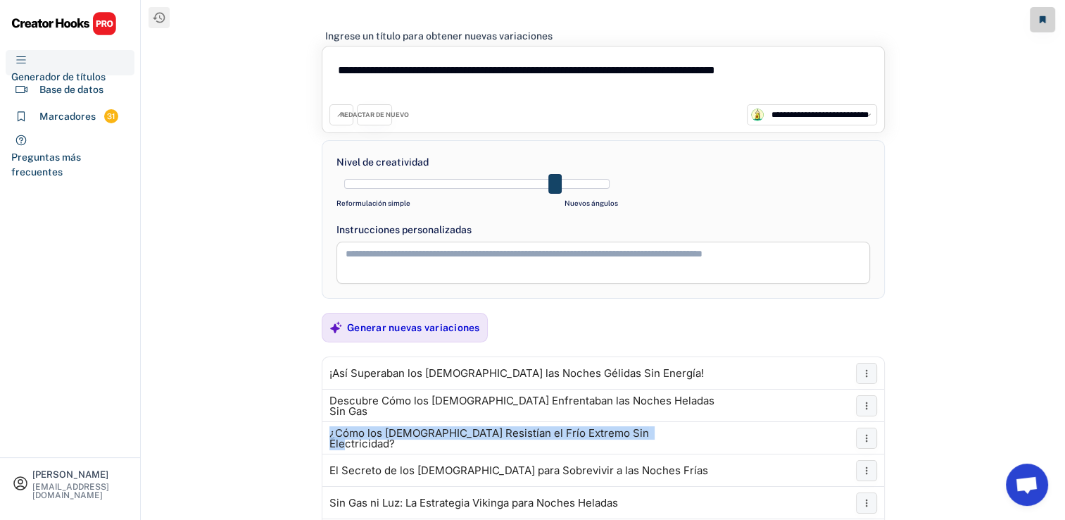
scroll to position [0, 0]
drag, startPoint x: 553, startPoint y: 177, endPoint x: 395, endPoint y: 187, distance: 158.0
click at [393, 196] on div "Nivel de creatividad Reformulación simple Nuevos ángulos" at bounding box center [477, 183] width 282 height 57
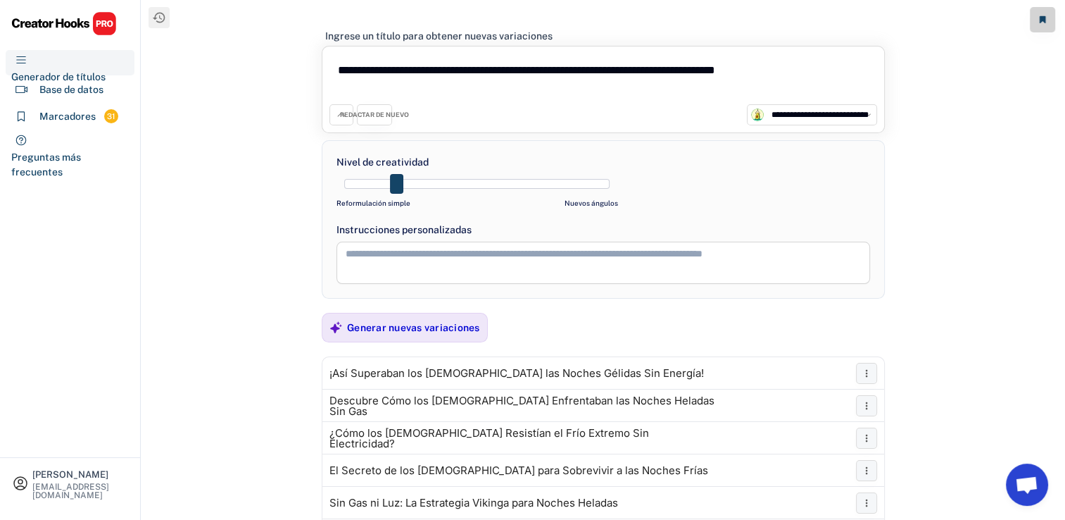
click at [381, 111] on div "REDACTAR DE NUEVO" at bounding box center [374, 115] width 69 height 9
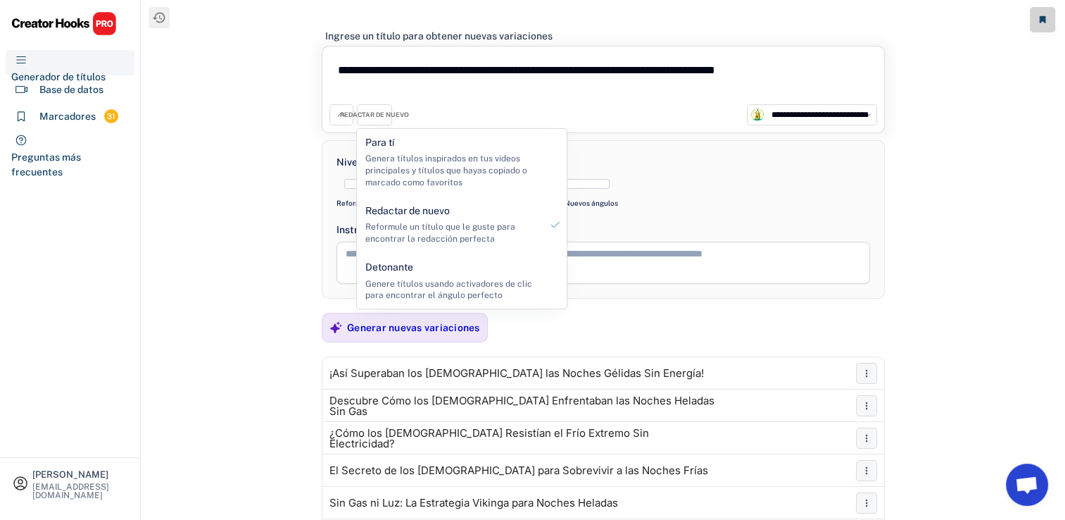
click at [263, 280] on div "**********" at bounding box center [603, 270] width 924 height 540
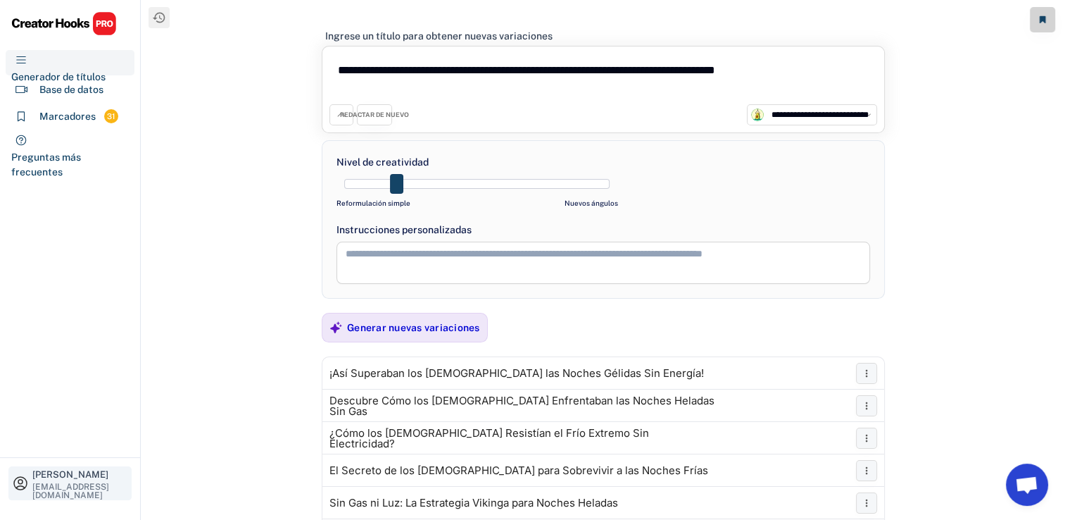
click at [35, 482] on div "[EMAIL_ADDRESS][DOMAIN_NAME]" at bounding box center [80, 490] width 96 height 17
select select "**********"
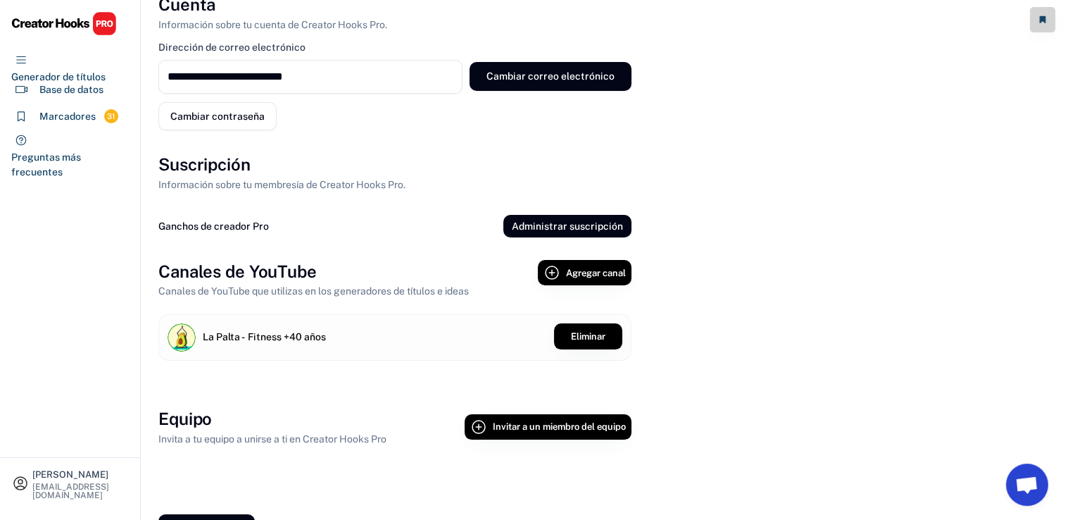
scroll to position [697, 0]
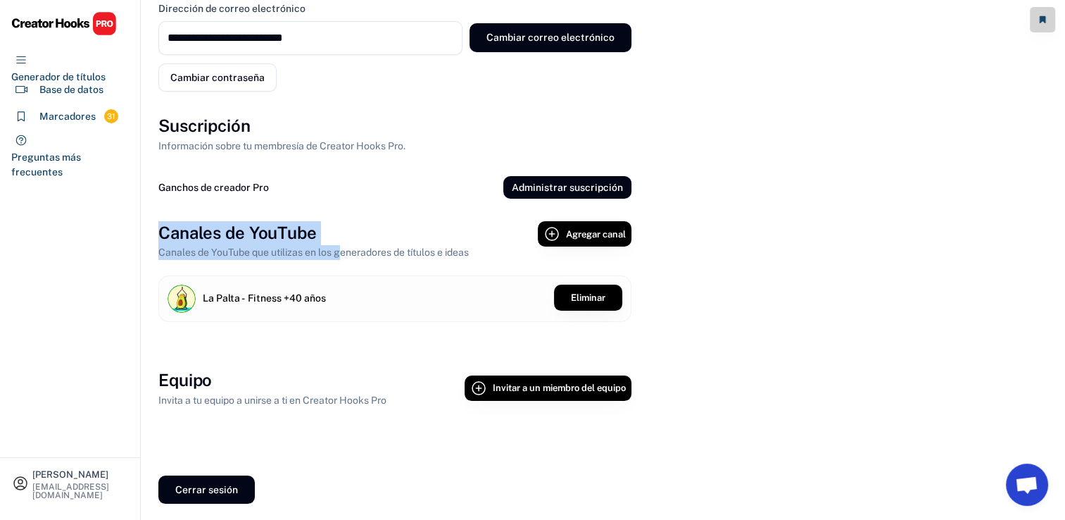
drag, startPoint x: 339, startPoint y: 241, endPoint x: 159, endPoint y: 236, distance: 179.6
click at [159, 236] on div "Canales de YouTube Canales de YouTube que utilizas en los generadores de título…" at bounding box center [347, 240] width 379 height 39
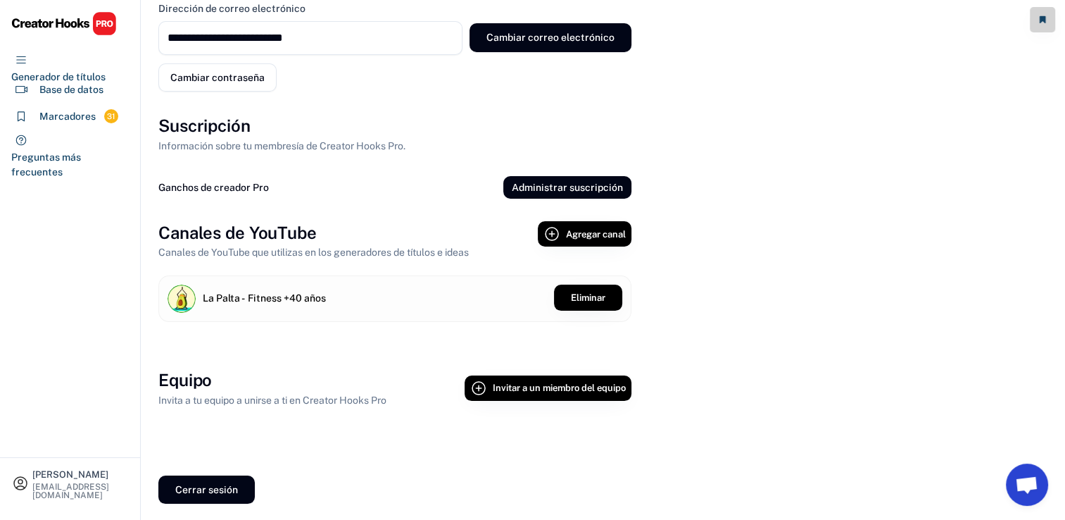
drag, startPoint x: 405, startPoint y: 433, endPoint x: 156, endPoint y: 382, distance: 254.4
click at [82, 85] on div "Base de datos" at bounding box center [71, 89] width 64 height 15
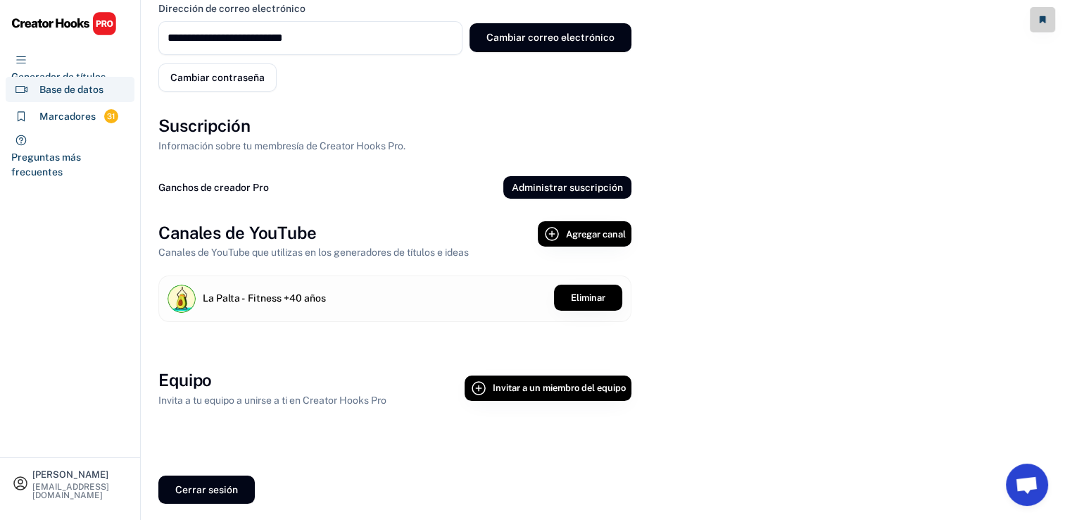
select select "********"
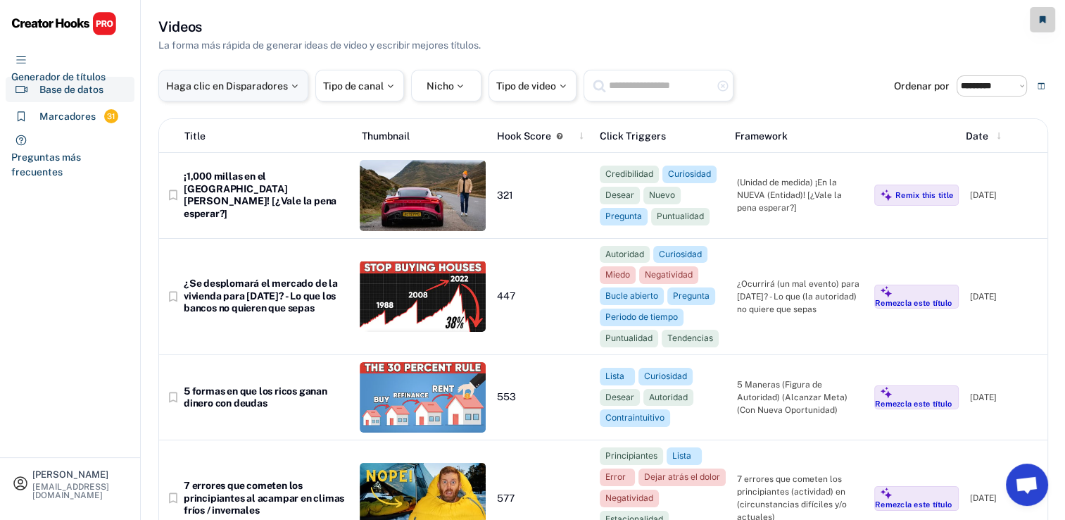
click at [248, 77] on div "Haga clic en Disparadores" at bounding box center [233, 86] width 150 height 32
select select
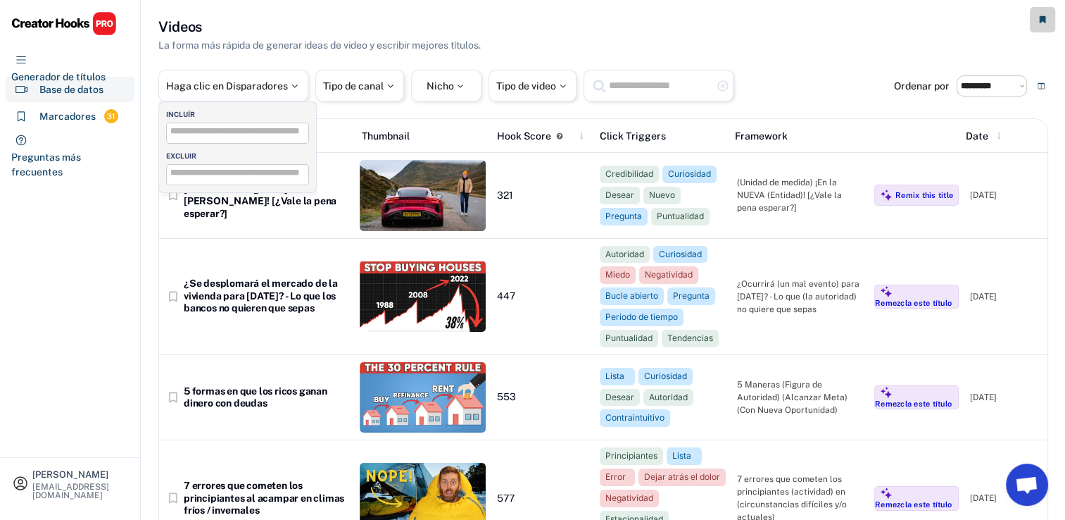
click at [260, 127] on input "search" at bounding box center [241, 131] width 142 height 9
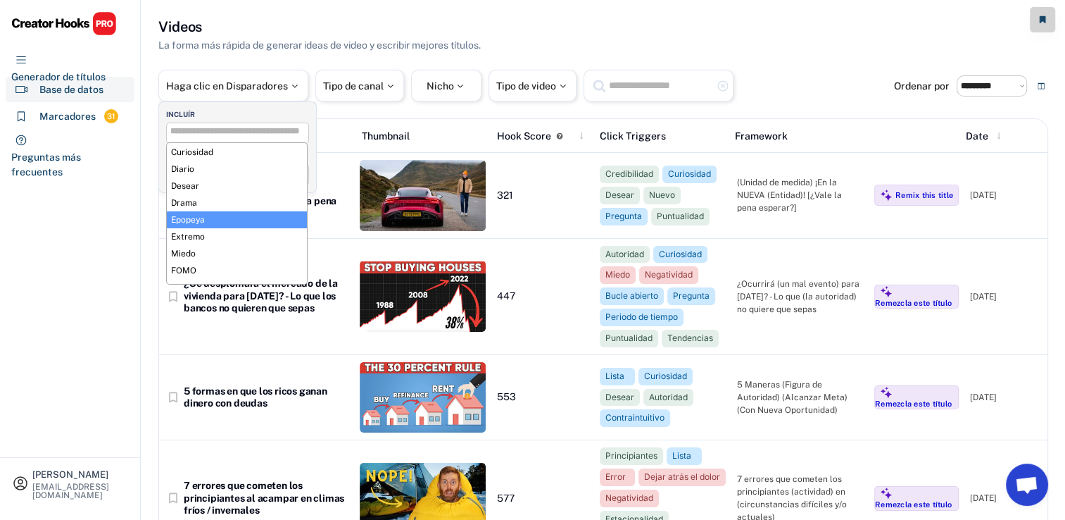
scroll to position [141, 0]
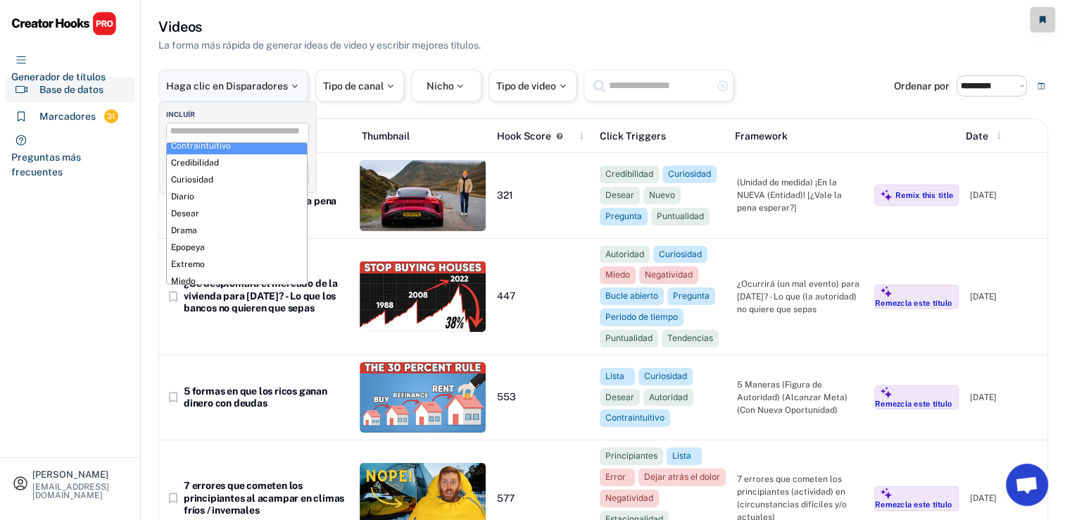
click at [248, 80] on font "Haga clic en Disparadores" at bounding box center [227, 85] width 122 height 11
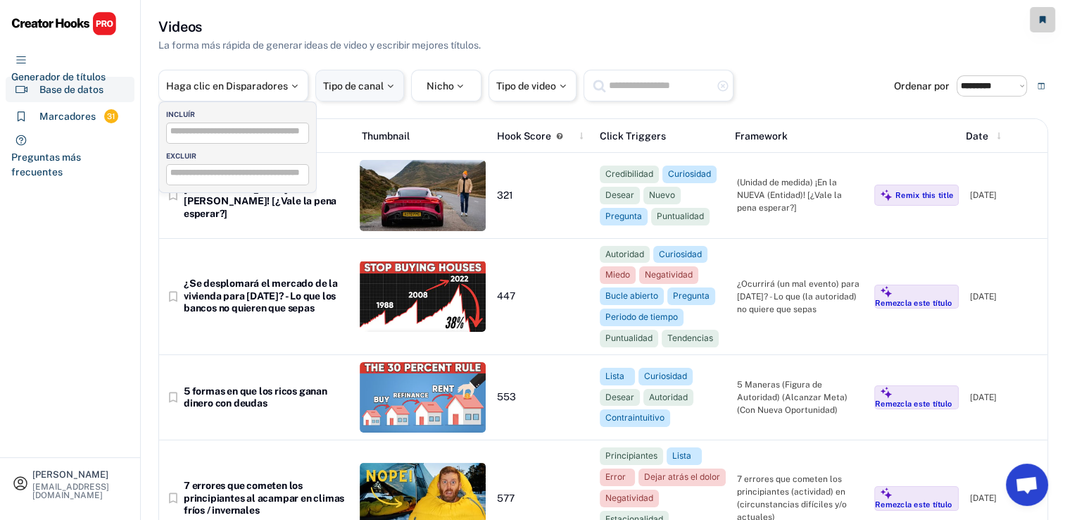
click at [360, 71] on div "Tipo de canal" at bounding box center [359, 86] width 89 height 32
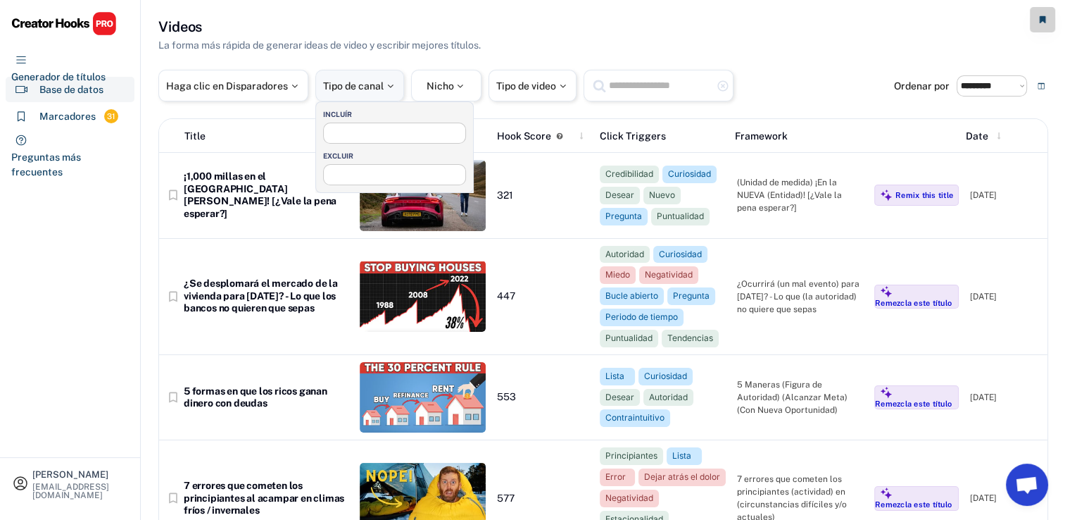
select select
click at [363, 130] on input "search" at bounding box center [398, 131] width 142 height 9
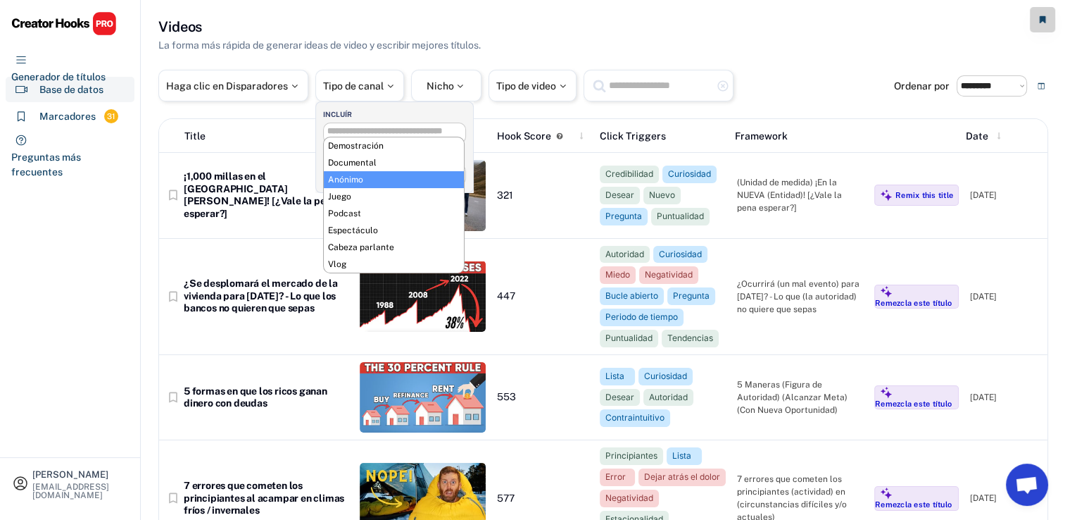
scroll to position [24, 0]
select select "**********"
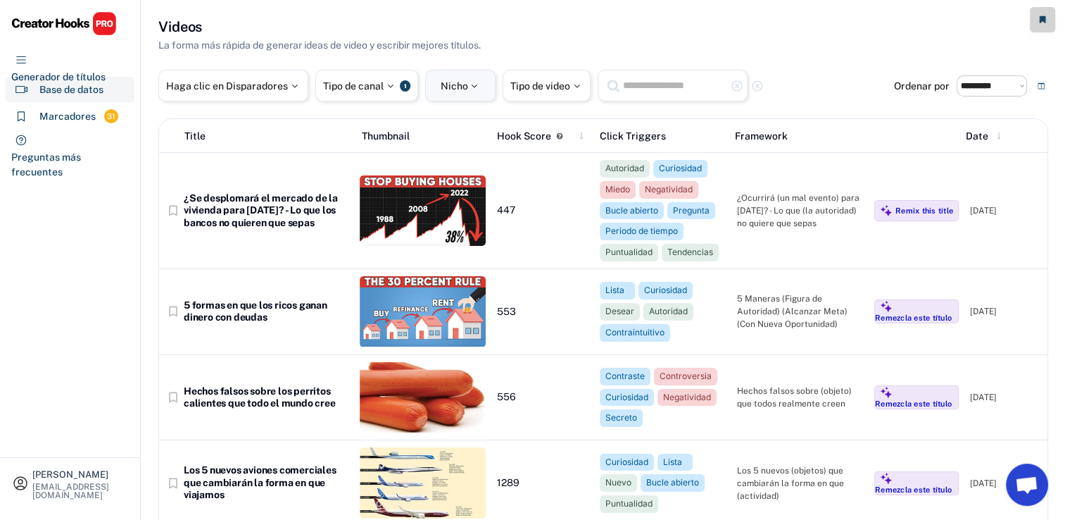
click at [454, 75] on div "Nicho" at bounding box center [460, 86] width 70 height 32
select select
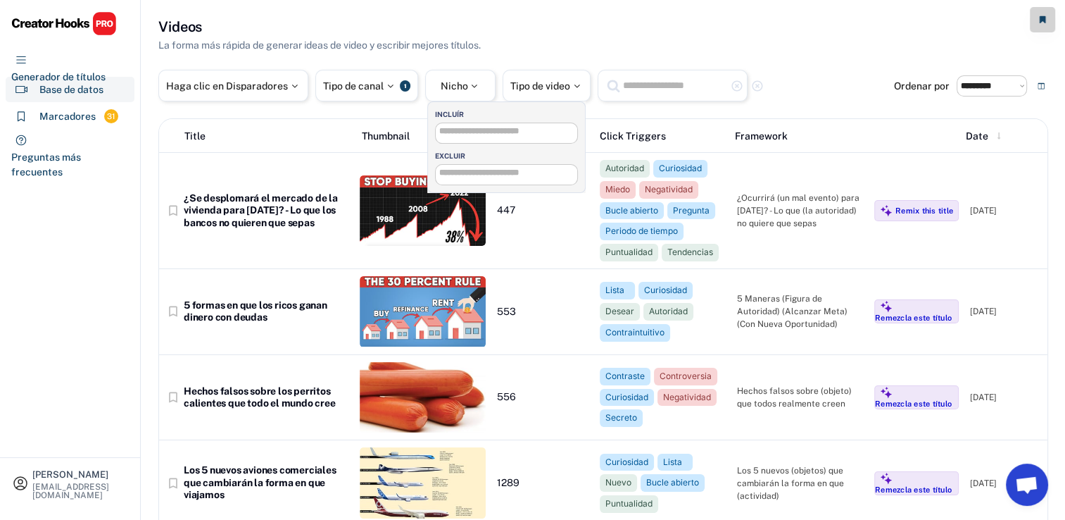
click at [462, 130] on input "search" at bounding box center [510, 131] width 142 height 9
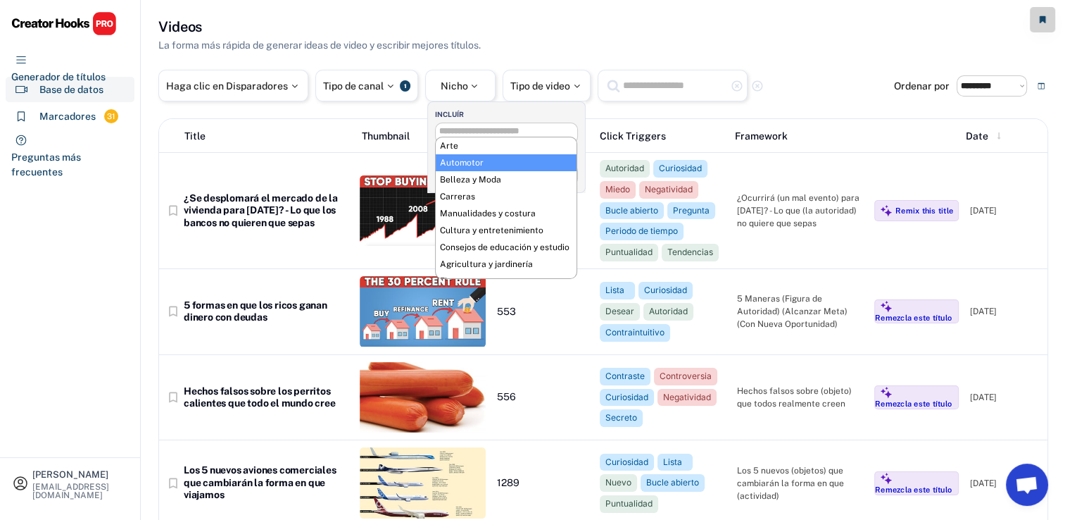
scroll to position [11, 0]
select select "**********"
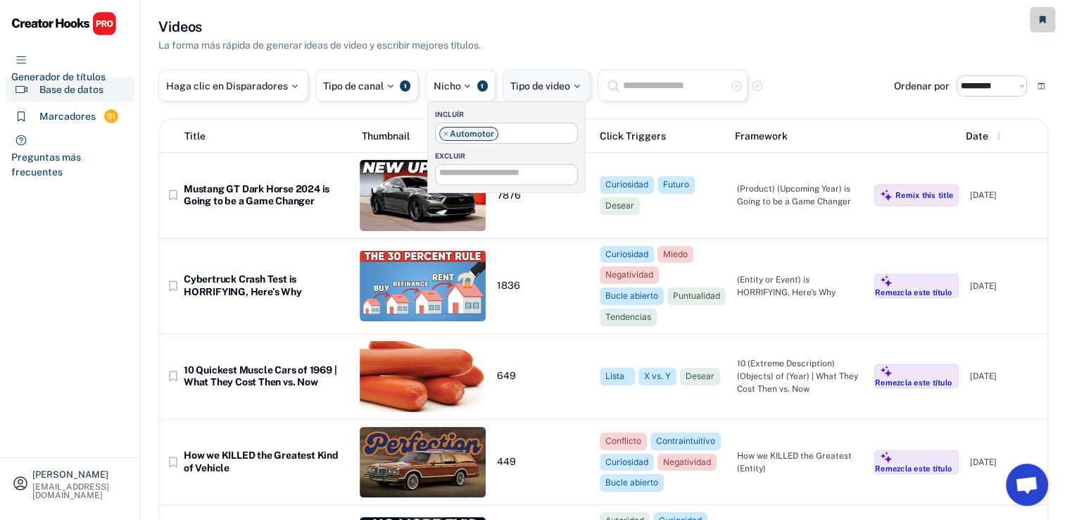
click at [533, 93] on div "Tipo de video" at bounding box center [547, 86] width 88 height 32
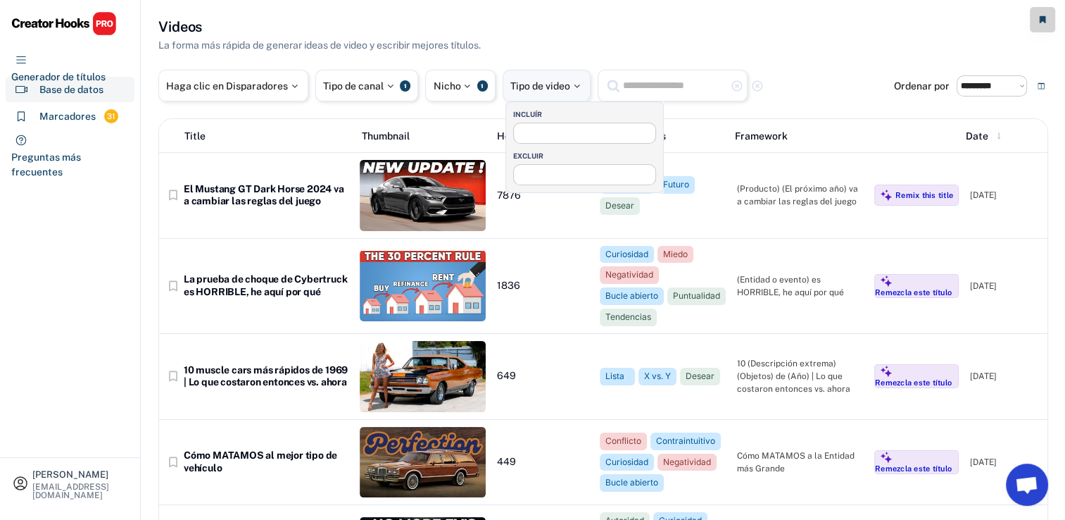
select select
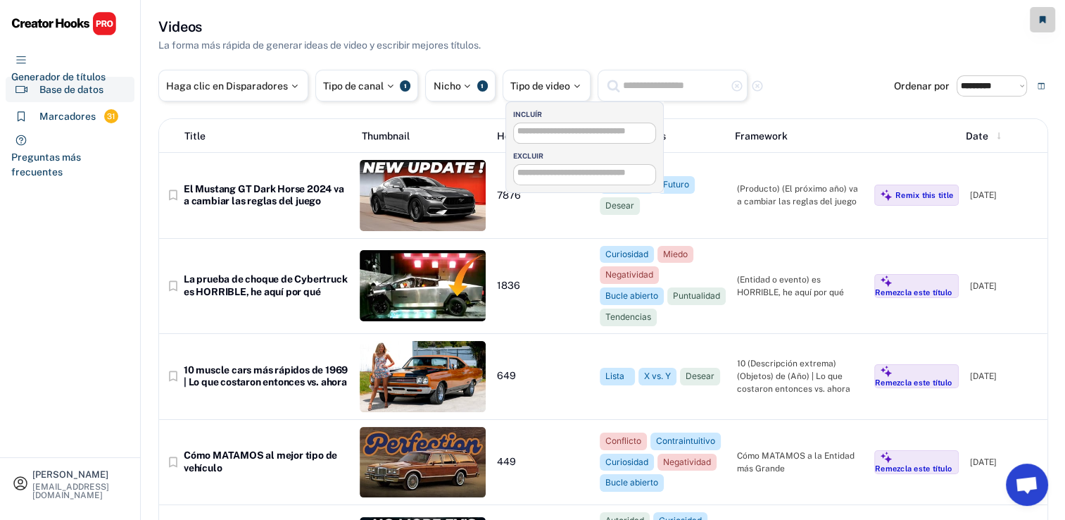
click at [570, 130] on input "search" at bounding box center [588, 131] width 142 height 9
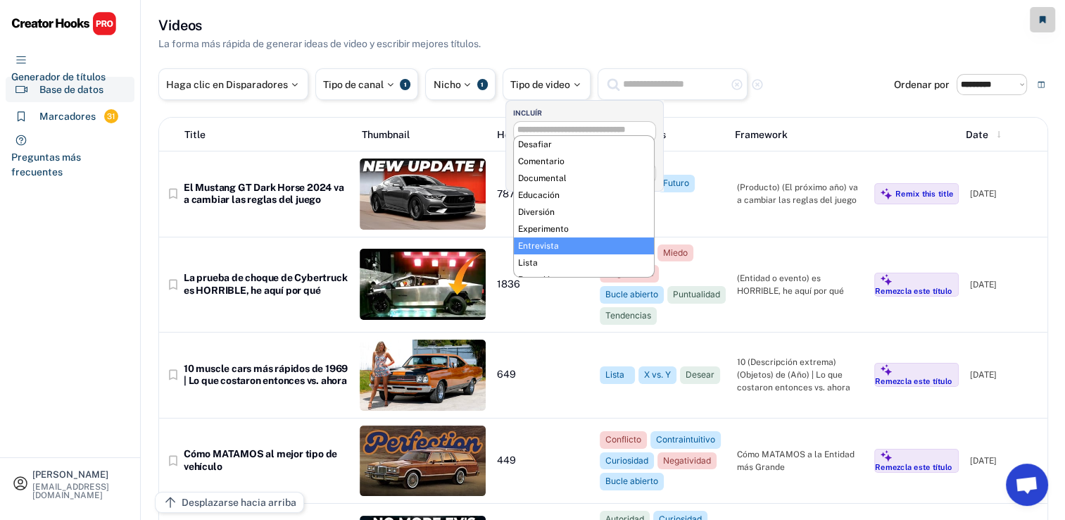
scroll to position [0, 0]
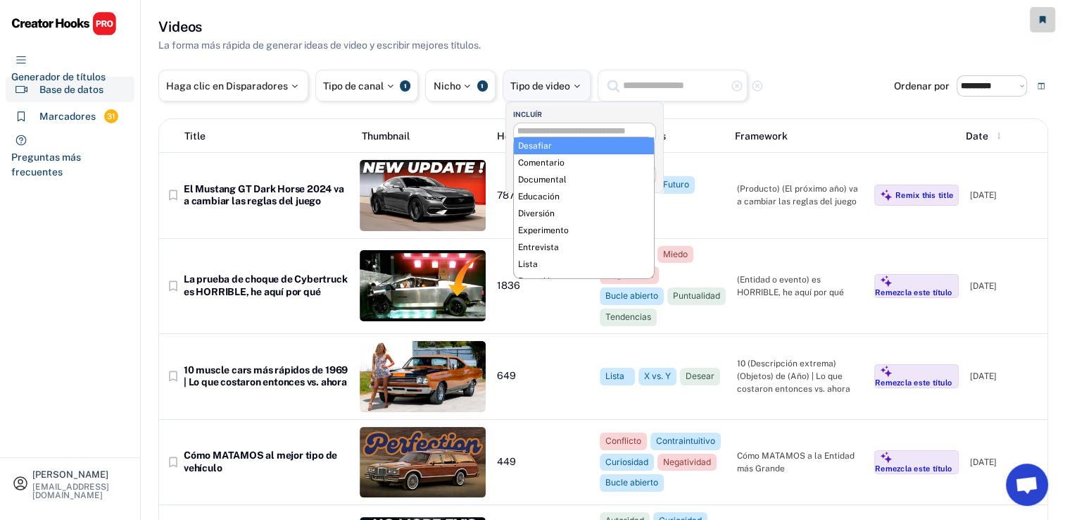
click at [555, 66] on div "**********" at bounding box center [603, 480] width 890 height 926
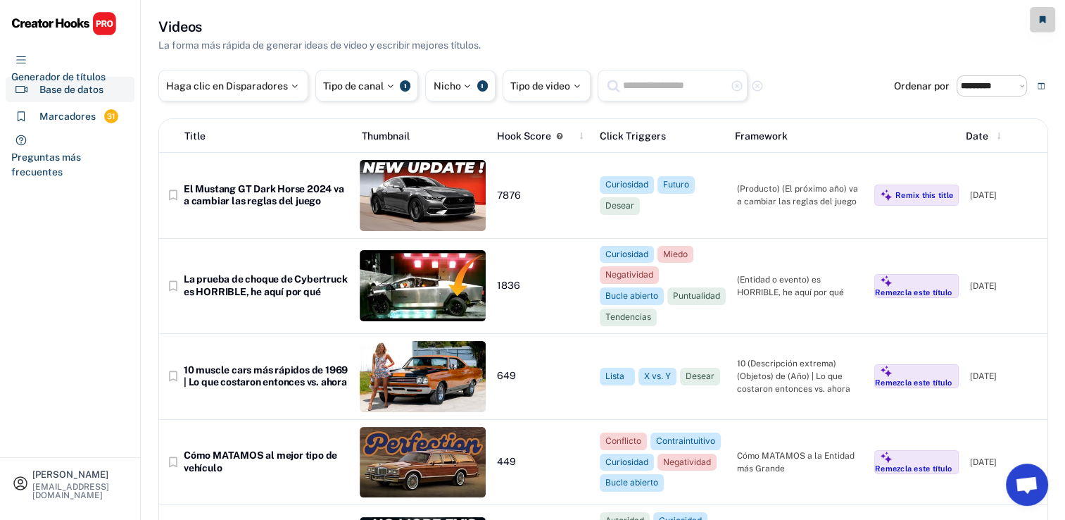
click at [1041, 86] on icon at bounding box center [1041, 85] width 7 height 7
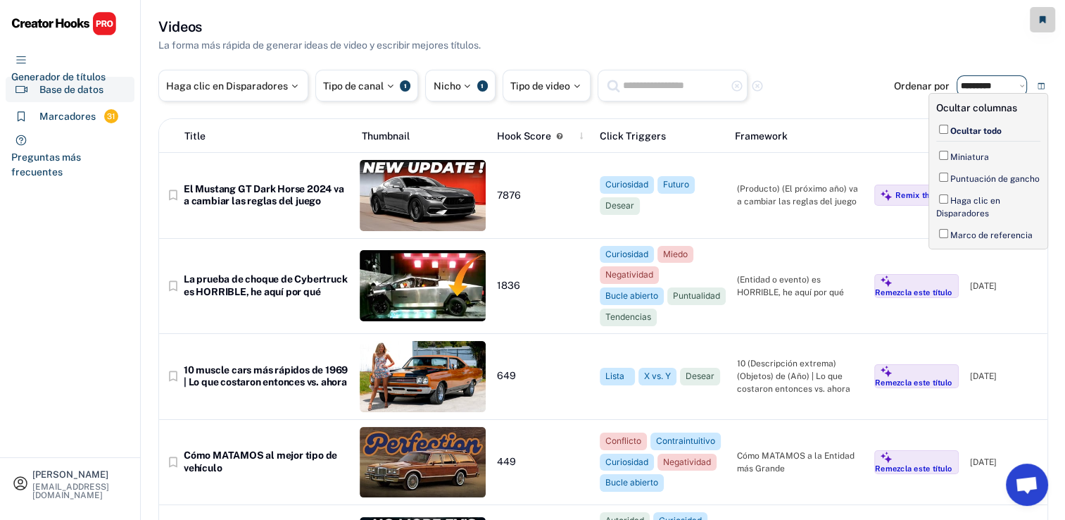
click at [1017, 88] on select "**********" at bounding box center [992, 85] width 70 height 21
click at [881, 51] on div "Videos La forma más rápida de generar ideas de video y escribir mejores títulos." at bounding box center [603, 35] width 890 height 36
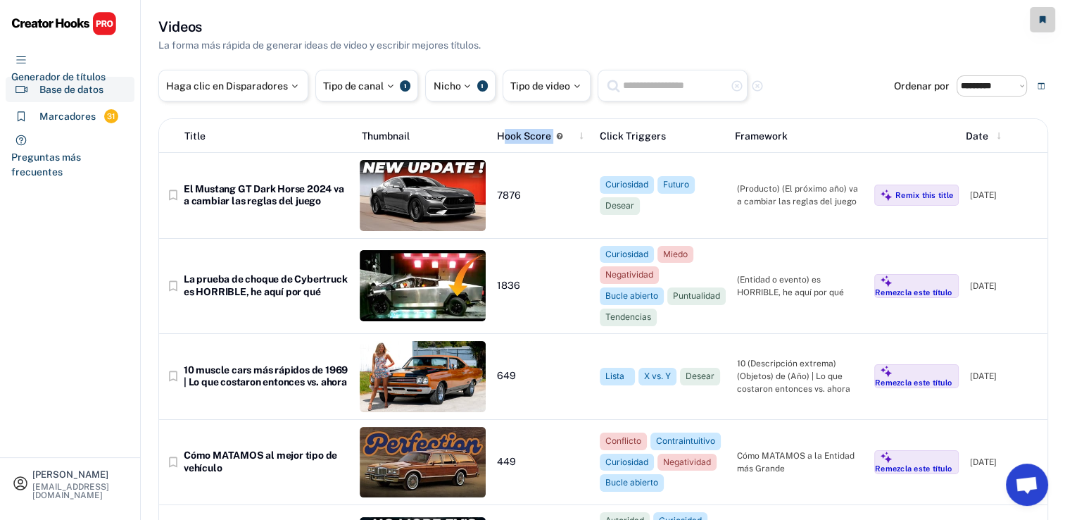
drag, startPoint x: 501, startPoint y: 137, endPoint x: 563, endPoint y: 137, distance: 61.9
click at [563, 137] on div "Hook Score" at bounding box center [543, 136] width 92 height 15
drag, startPoint x: 563, startPoint y: 137, endPoint x: 507, endPoint y: 120, distance: 59.0
click at [507, 120] on div "Title Thumbnail Hook Score Click Triggers Framework Date" at bounding box center [603, 136] width 888 height 34
click at [580, 137] on use at bounding box center [581, 135] width 3 height 7
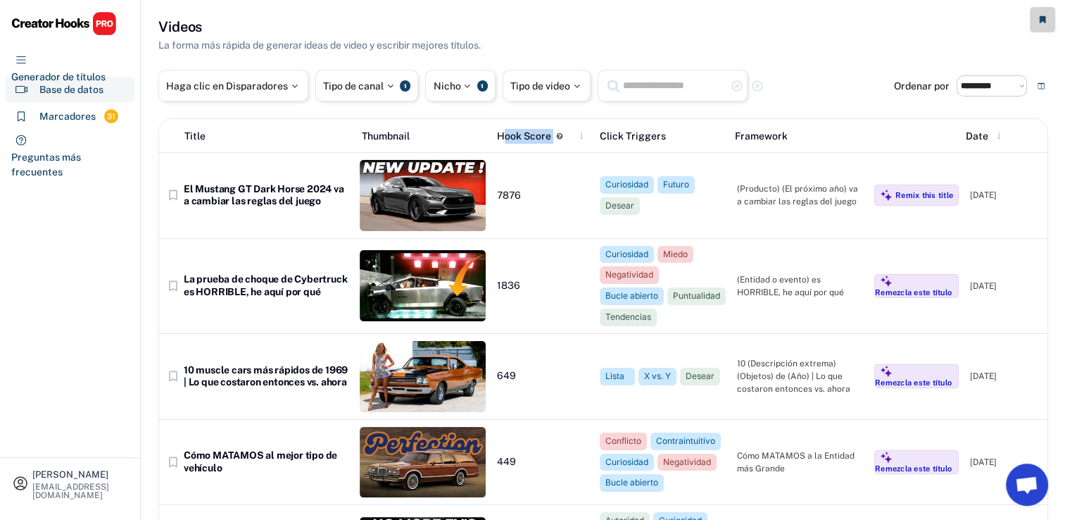
select select "**********"
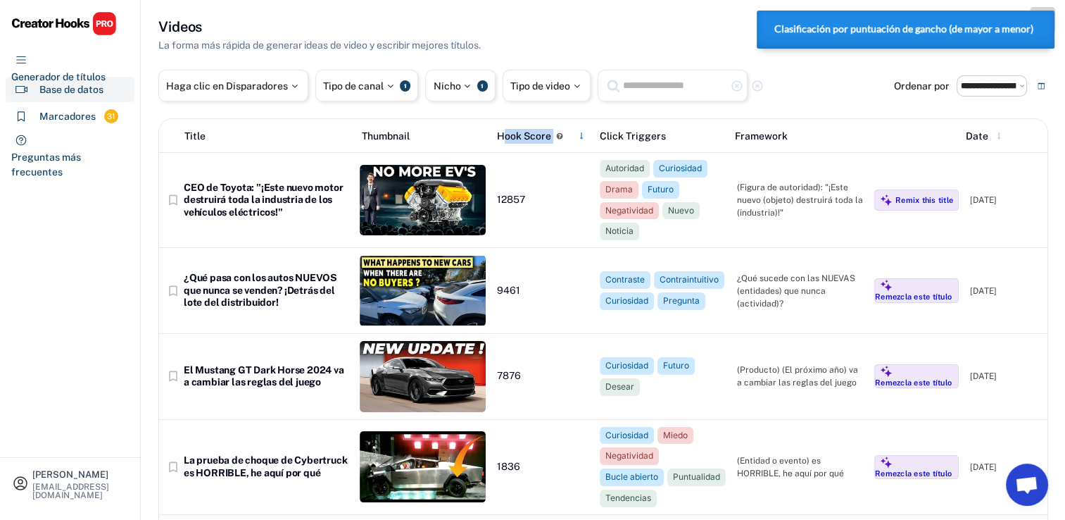
click at [501, 118] on div "Title Thumbnail Hook Score Click Triggers Framework Date bookmark_border CEO de…" at bounding box center [603, 530] width 890 height 824
drag, startPoint x: 591, startPoint y: 130, endPoint x: 686, endPoint y: 134, distance: 95.8
click at [686, 134] on div "Title Thumbnail Hook Score Click Triggers Framework Date" at bounding box center [603, 136] width 888 height 34
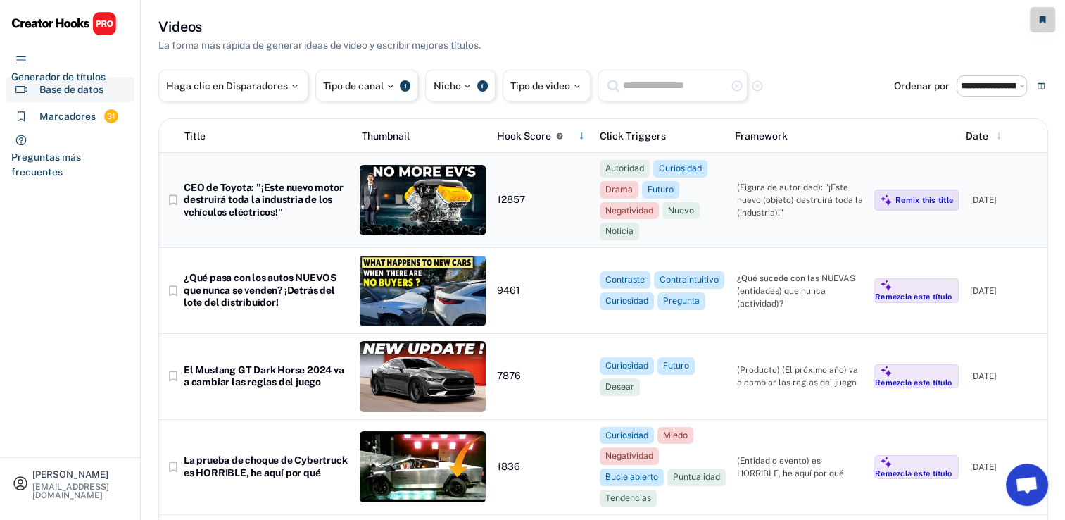
click at [256, 203] on div "CEO de Toyota: "¡Este nuevo motor destruirá toda la industria de los vehículos …" at bounding box center [266, 200] width 165 height 37
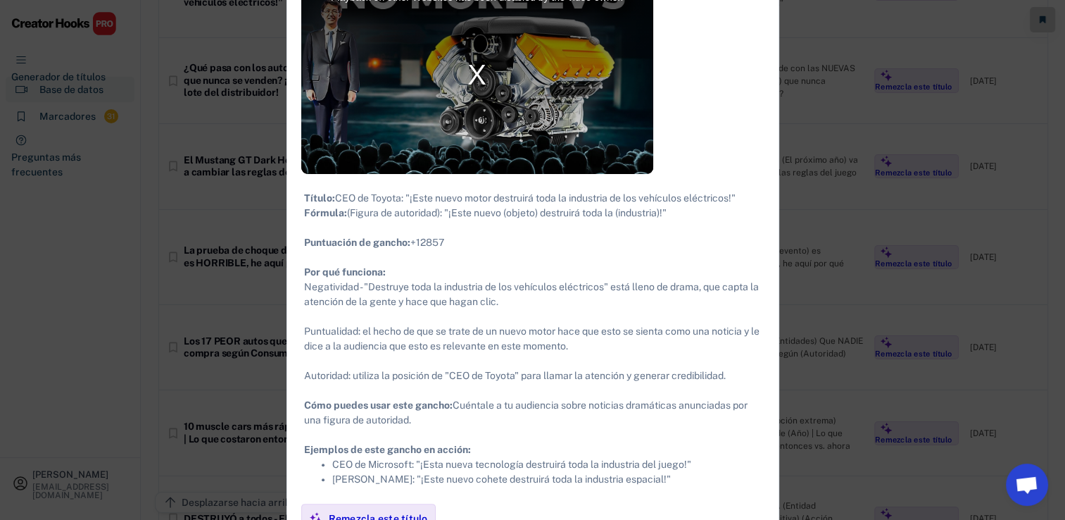
scroll to position [211, 0]
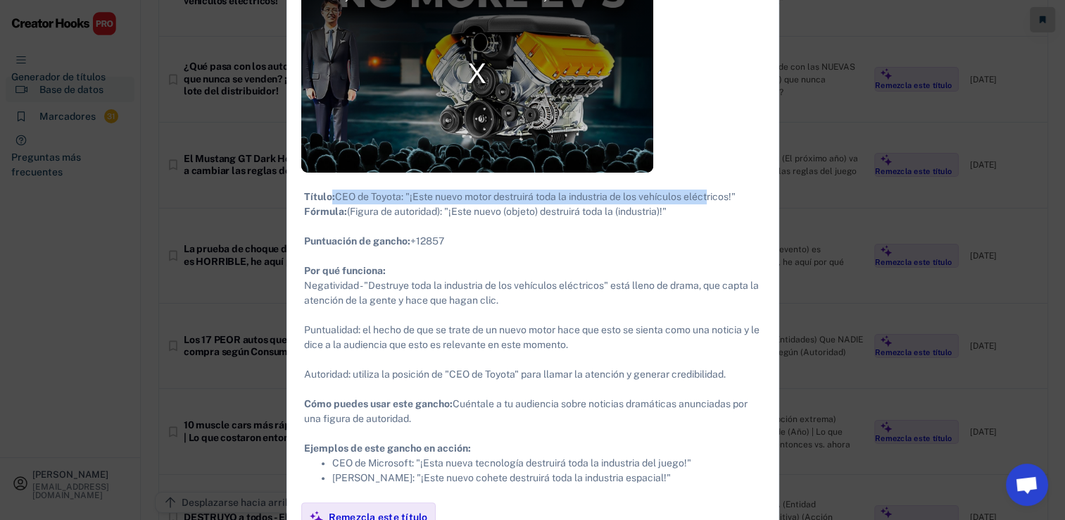
drag, startPoint x: 332, startPoint y: 199, endPoint x: 710, endPoint y: 199, distance: 378.7
click at [710, 199] on font "Título: CEO de Toyota: "¡Este nuevo motor destruirá toda la industria de los ve…" at bounding box center [533, 322] width 458 height 263
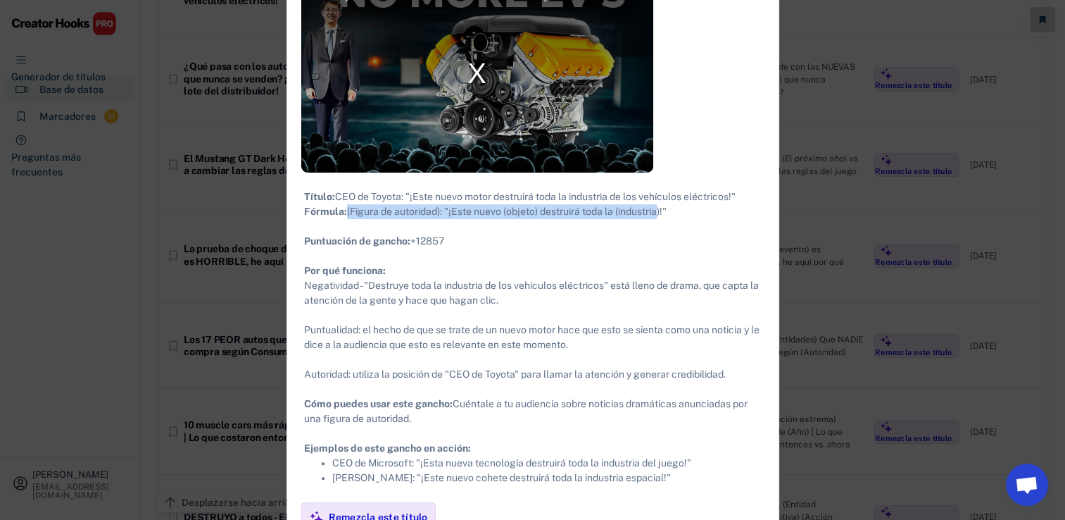
drag, startPoint x: 572, startPoint y: 211, endPoint x: 659, endPoint y: 211, distance: 86.6
click at [659, 211] on font "Título: CEO de Toyota: "¡Este nuevo motor destruirá toda la industria de los ve…" at bounding box center [533, 322] width 458 height 263
drag, startPoint x: 465, startPoint y: 235, endPoint x: 425, endPoint y: 241, distance: 39.8
click at [425, 241] on div "Título: CEO de Toyota: "¡Este nuevo motor destruirá toda la industria de los ve…" at bounding box center [533, 337] width 458 height 296
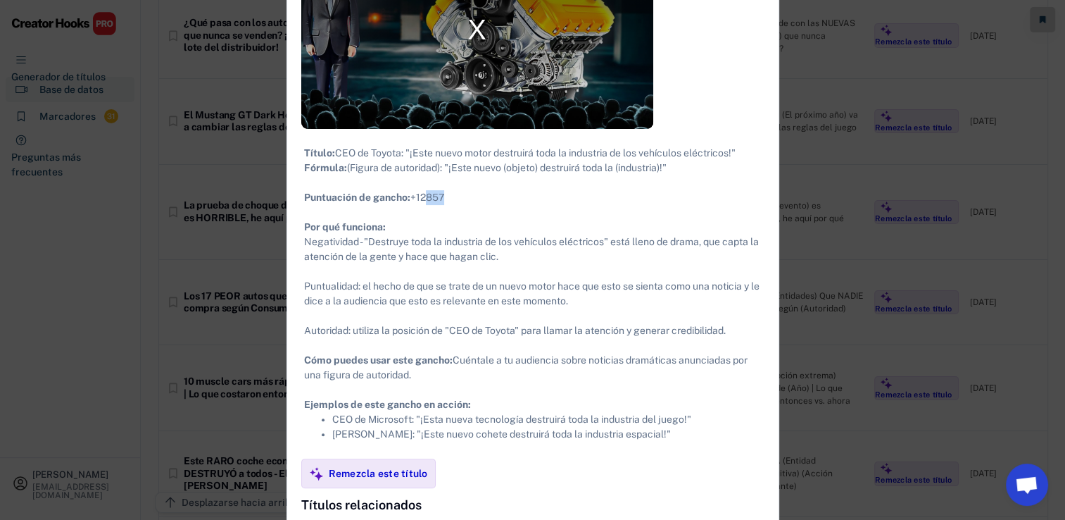
scroll to position [282, 0]
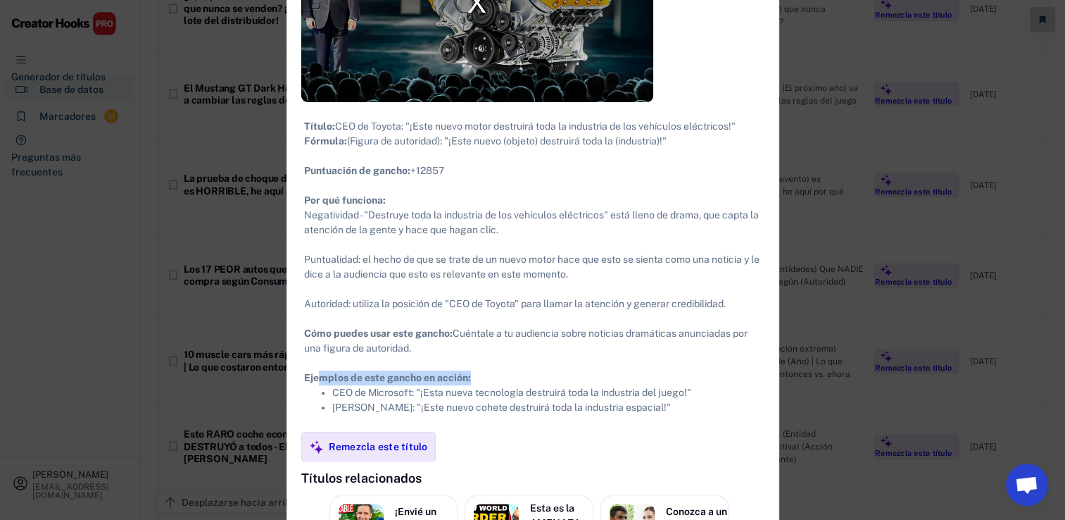
drag, startPoint x: 474, startPoint y: 371, endPoint x: 320, endPoint y: 376, distance: 154.2
click at [320, 376] on div "Título: CEO de Toyota: "¡Este nuevo motor destruirá toda la industria de los ve…" at bounding box center [533, 267] width 458 height 296
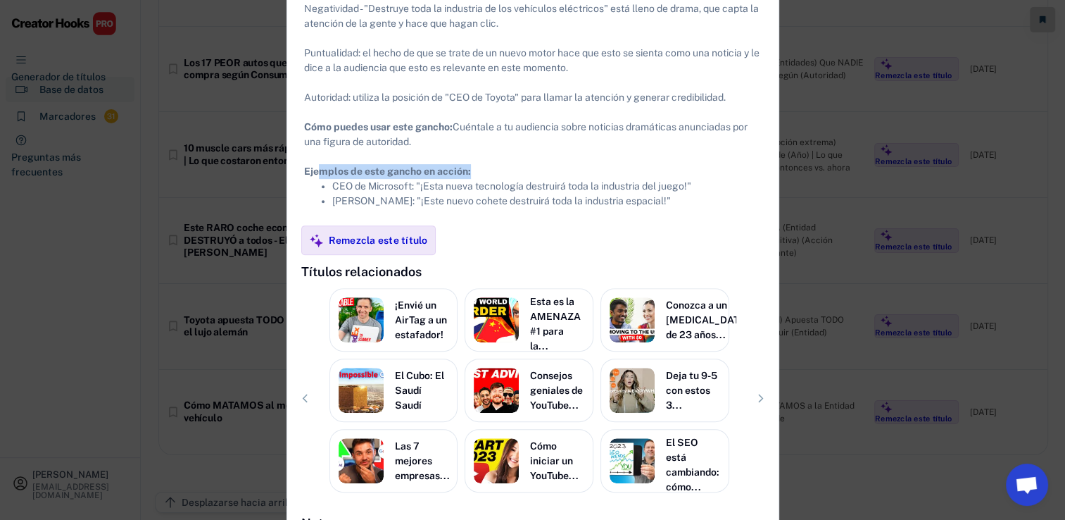
scroll to position [509, 0]
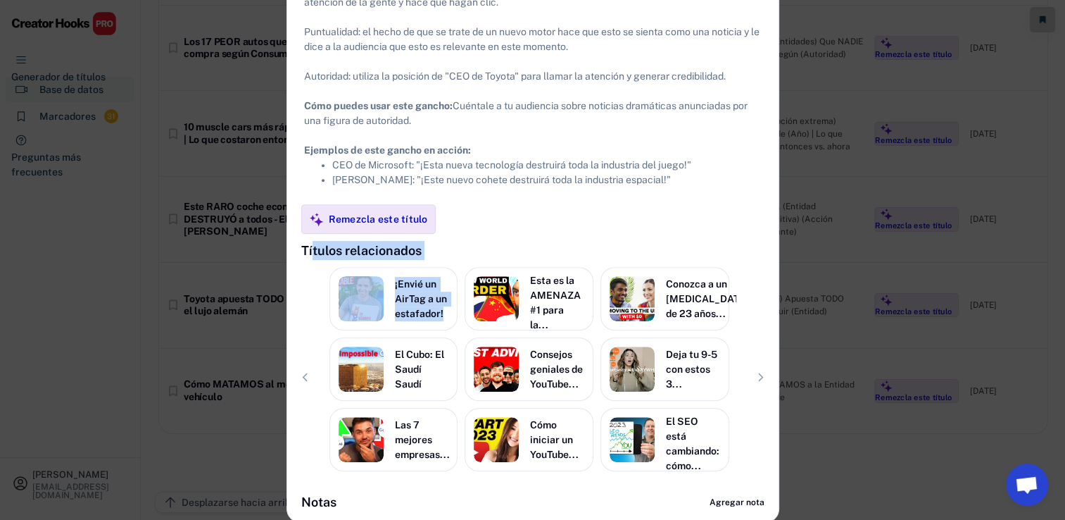
drag, startPoint x: 319, startPoint y: 253, endPoint x: 493, endPoint y: 255, distance: 174.6
click at [493, 255] on div "Títulos relacionados ¡Envié un AirTag a un estafador! Esta es la AMENAZA #1 par…" at bounding box center [532, 366] width 491 height 251
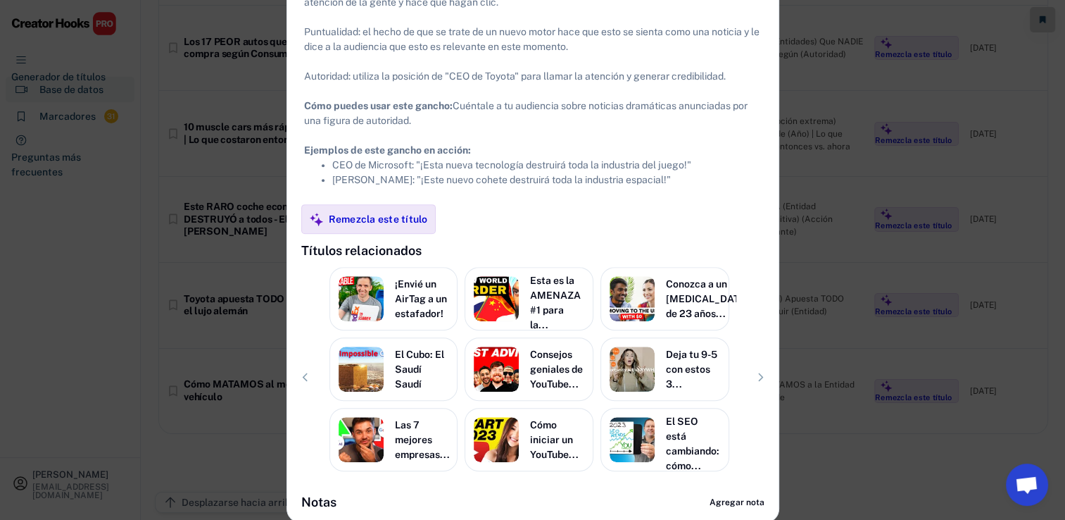
drag, startPoint x: 493, startPoint y: 255, endPoint x: 577, endPoint y: 248, distance: 84.0
click at [577, 248] on div "Títulos relacionados ¡Envié un AirTag a un estafador! Esta es la AMENAZA #1 par…" at bounding box center [532, 366] width 491 height 251
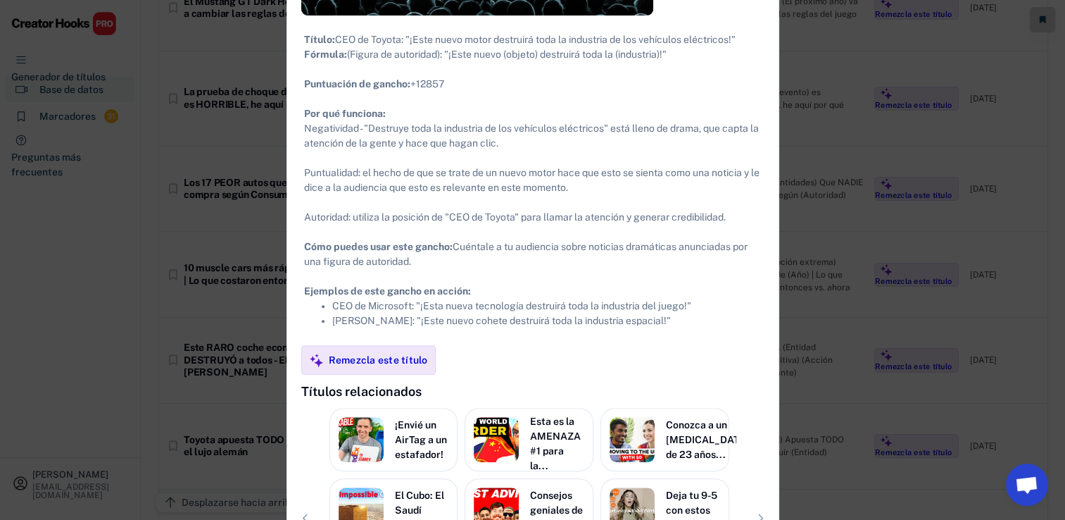
click at [881, 165] on div at bounding box center [532, 260] width 1065 height 520
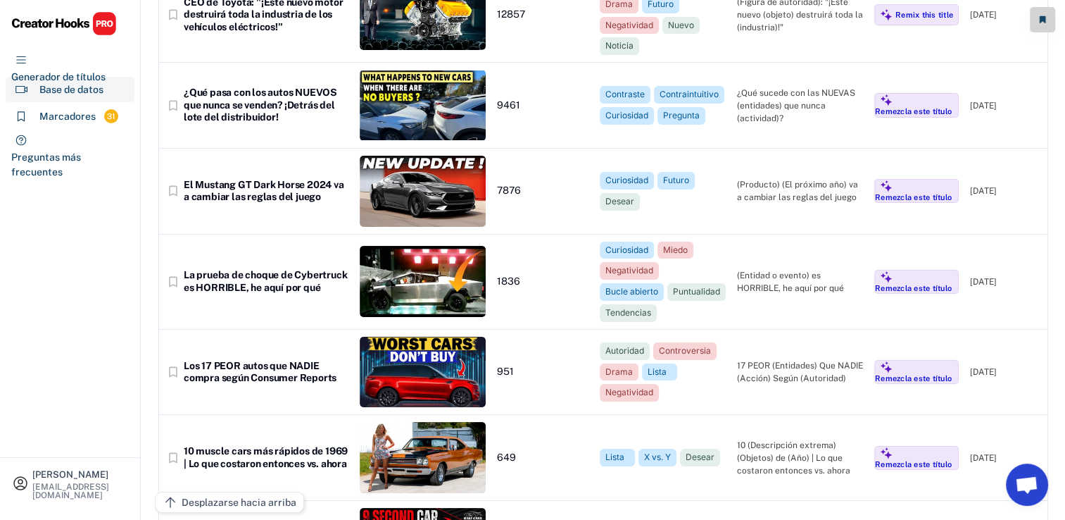
scroll to position [0, 0]
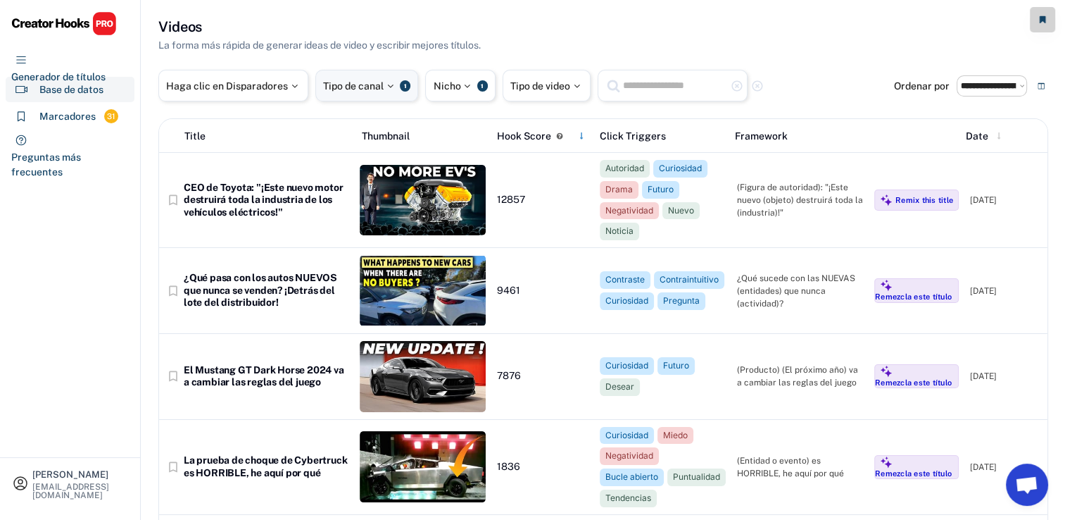
click at [390, 73] on div "Tipo de canal 1" at bounding box center [366, 86] width 103 height 32
select select "**********"
select select
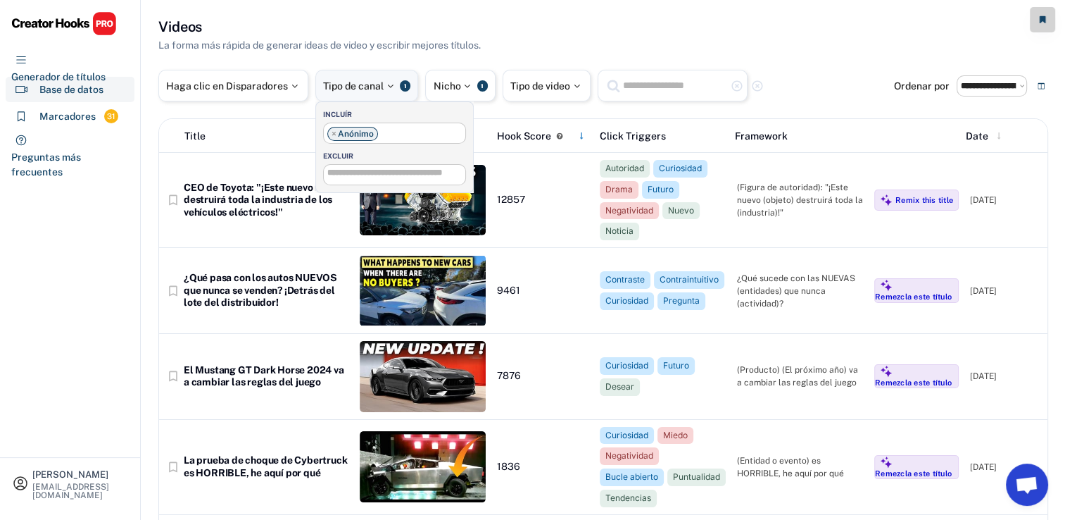
click at [386, 86] on div at bounding box center [390, 86] width 13 height 10
click at [122, 312] on div "Nicolás Rojas nicolasrojasvaira@gmail.com Generador de títulos Base de datos Ma…" at bounding box center [70, 260] width 141 height 520
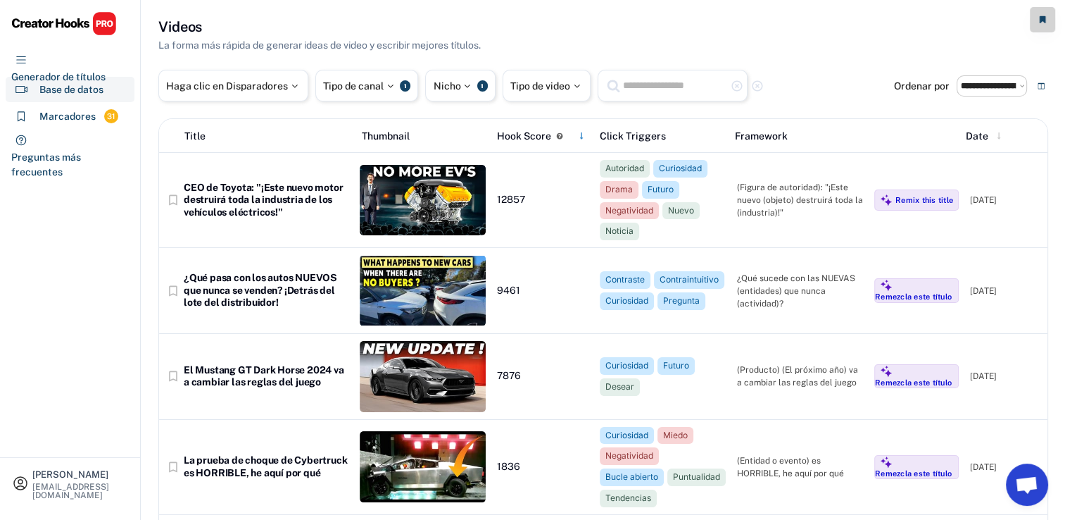
click at [48, 19] on img at bounding box center [64, 23] width 106 height 25
